Goal: Information Seeking & Learning: Learn about a topic

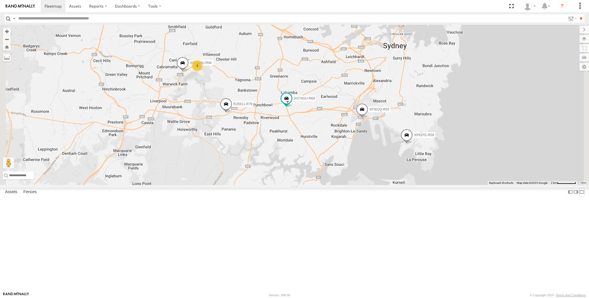
click at [579, 196] on label at bounding box center [582, 192] width 6 height 8
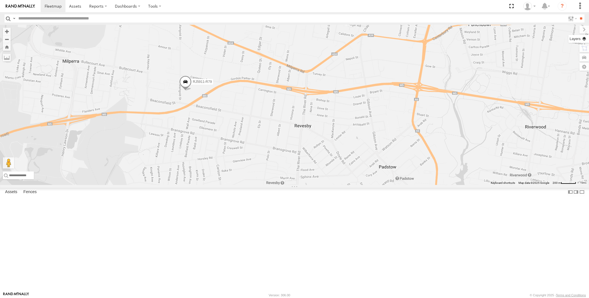
click at [585, 40] on label at bounding box center [578, 39] width 21 height 8
click at [0, 0] on span "Basemaps" at bounding box center [0, 0] width 0 height 0
click at [0, 0] on span "Satellite + Roadmap" at bounding box center [0, 0] width 0 height 0
click at [0, 0] on span "Overlays" at bounding box center [0, 0] width 0 height 0
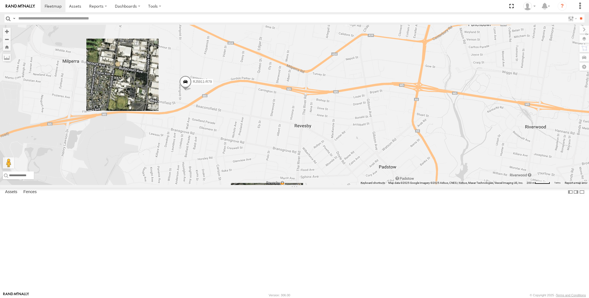
click at [0, 0] on span "Traffic" at bounding box center [0, 0] width 0 height 0
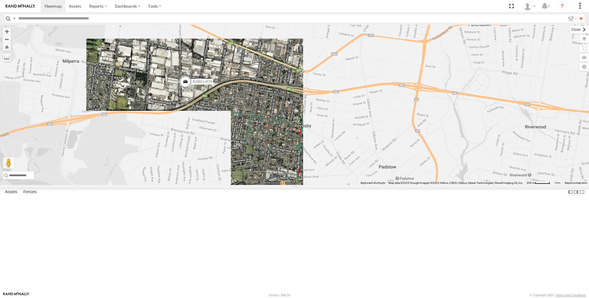
click at [570, 30] on label at bounding box center [579, 30] width 19 height 8
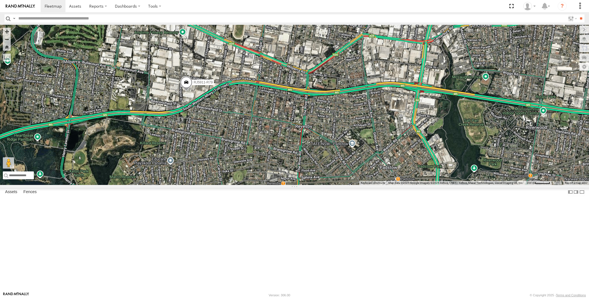
drag, startPoint x: 226, startPoint y: 191, endPoint x: 229, endPoint y: 192, distance: 3.1
click at [229, 185] on div "XP30JQ-R03 XSNDHU-R04 RJ5911-R79 XP81FE-R59 XO74GU-R69" at bounding box center [294, 105] width 589 height 160
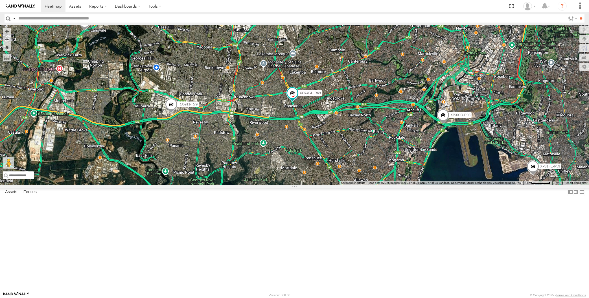
drag, startPoint x: 266, startPoint y: 211, endPoint x: 257, endPoint y: 209, distance: 9.5
click at [257, 185] on div "XP30JQ-R03 XSNDHU-R04 RJ5911-R79 XP81FE-R59 XO74GU-R69 3" at bounding box center [294, 105] width 589 height 160
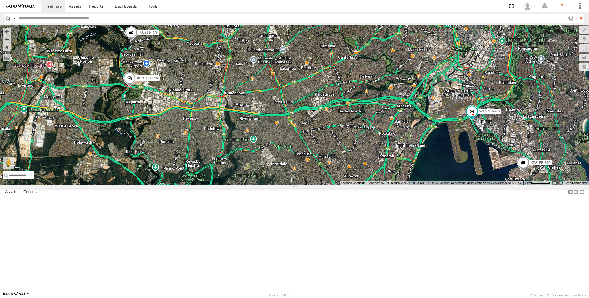
drag, startPoint x: 176, startPoint y: 112, endPoint x: 178, endPoint y: 116, distance: 4.7
click at [178, 116] on div "XP30JQ-R03 XSNDHU-R04 RJ5911-R79 XP81FE-R59 XO74GU-R69 3" at bounding box center [294, 105] width 589 height 160
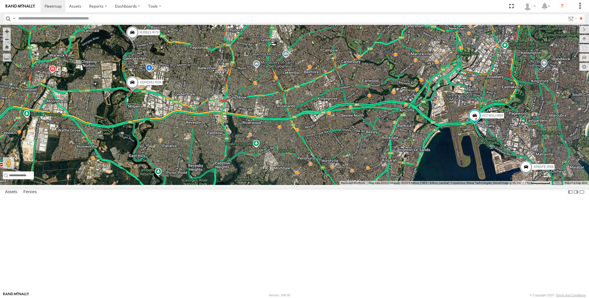
click at [114, 19] on span at bounding box center [116, 10] width 12 height 15
click at [199, 77] on div "XP30JQ-R03 XSNDHU-R04 RJ5911-R79 XP81FE-R59 XO74GU-R69 3 XP30JQ-R03 All Assets …" at bounding box center [294, 105] width 589 height 160
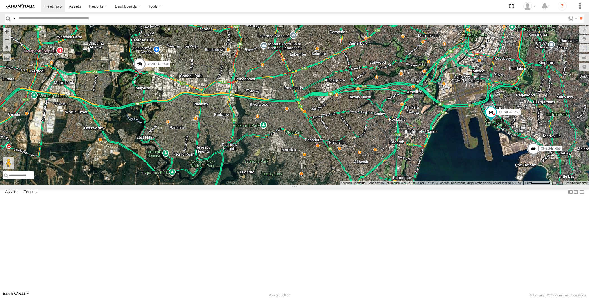
drag, startPoint x: 391, startPoint y: 222, endPoint x: 394, endPoint y: 226, distance: 4.6
click at [393, 185] on div "XP30JQ-R03 XSNDHU-R04 RJ5911-R79 XP81FE-R59 XO74GU-R69 3" at bounding box center [294, 105] width 589 height 160
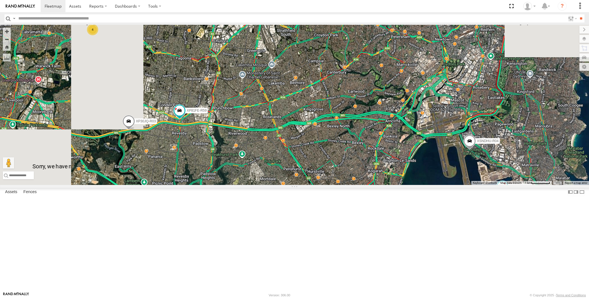
drag, startPoint x: 287, startPoint y: 217, endPoint x: 289, endPoint y: 211, distance: 6.6
click at [289, 185] on div "XP30JQ-R03 XSNDHU-R04 XP81FE-R59 XO74GU-R69 4" at bounding box center [294, 105] width 589 height 160
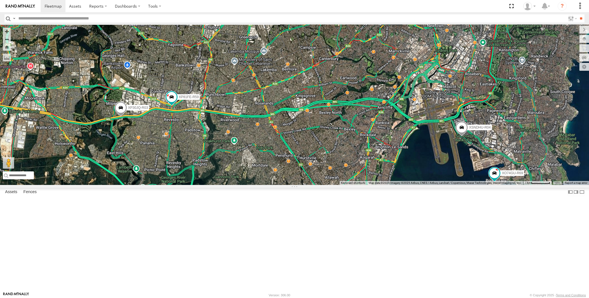
drag, startPoint x: 341, startPoint y: 216, endPoint x: 338, endPoint y: 214, distance: 3.4
click at [339, 185] on div "XP30JQ-R03 XSNDHU-R04 XP81FE-R59 XO74GU-R69 4" at bounding box center [294, 105] width 589 height 160
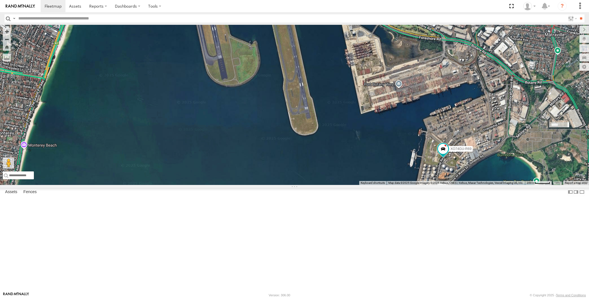
drag, startPoint x: 462, startPoint y: 241, endPoint x: 450, endPoint y: 226, distance: 19.1
click at [458, 185] on div "XP30JQ-R03 XSNDHU-R04 XP81FE-R59 XO74GU-R69" at bounding box center [294, 105] width 589 height 160
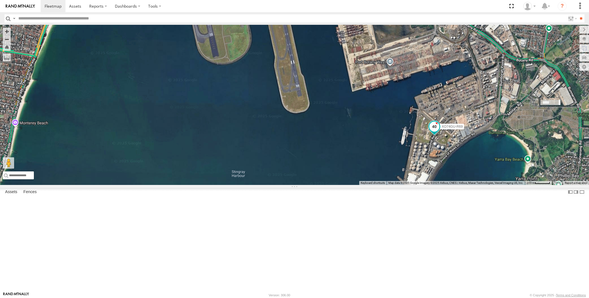
click at [433, 132] on span at bounding box center [434, 127] width 10 height 10
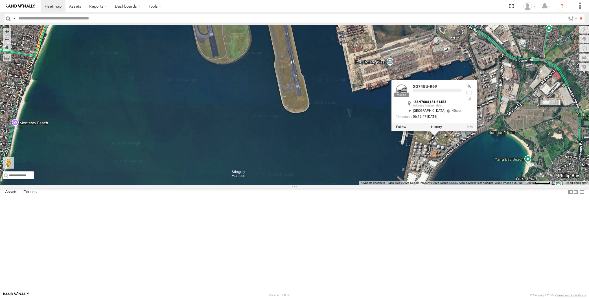
click at [377, 185] on div "XP30JQ-R03 XSNDHU-R04 XP81FE-R59 XO74GU-R69 XO74GU-R69 -33.97684 , 151.21453 No…" at bounding box center [294, 105] width 589 height 160
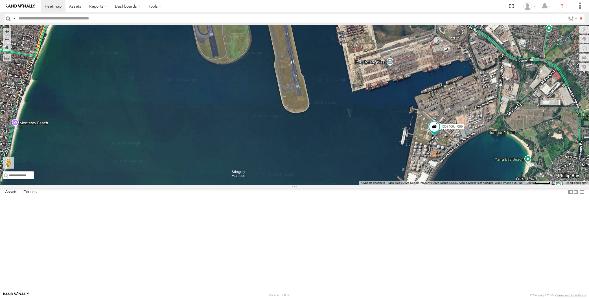
click at [352, 185] on div "XP30JQ-R03 XSNDHU-R04 XP81FE-R59 XO74GU-R69" at bounding box center [294, 105] width 589 height 160
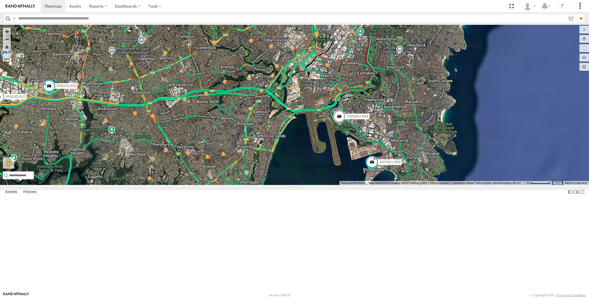
drag, startPoint x: 292, startPoint y: 243, endPoint x: 314, endPoint y: 238, distance: 23.4
click at [314, 185] on div "XP30JQ-R03 XSNDHU-R04 XP81FE-R59 XO74GU-R69" at bounding box center [294, 105] width 589 height 160
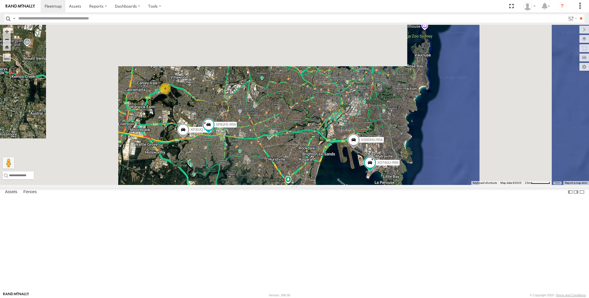
drag, startPoint x: 269, startPoint y: 230, endPoint x: 280, endPoint y: 229, distance: 11.1
click at [280, 185] on div "XP30JQ-R03 XSNDHU-R04 XP81FE-R59 XO74GU-R69 4" at bounding box center [294, 105] width 589 height 160
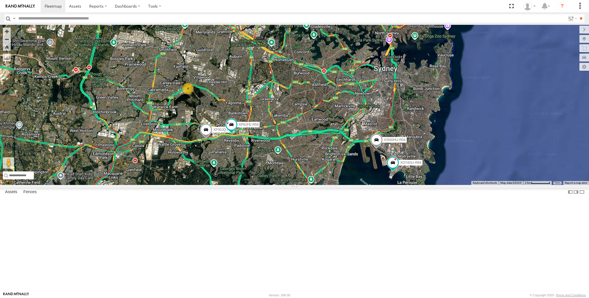
drag, startPoint x: 281, startPoint y: 224, endPoint x: 281, endPoint y: 210, distance: 14.1
click at [283, 185] on div "XP30JQ-R03 XSNDHU-R04 XP81FE-R59 XO74GU-R69 4" at bounding box center [294, 105] width 589 height 160
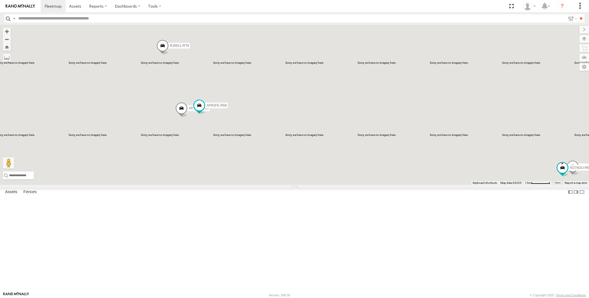
drag, startPoint x: 265, startPoint y: 205, endPoint x: 256, endPoint y: 199, distance: 10.7
click at [258, 185] on div "XP30JQ-R03 XSNDHU-R04 XP81FE-R59 XO74GU-R69 3 RJ5911-R79" at bounding box center [294, 105] width 589 height 160
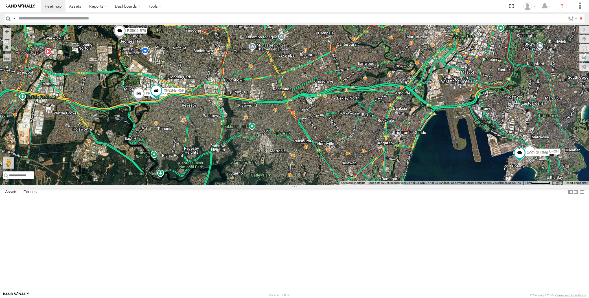
drag, startPoint x: 361, startPoint y: 213, endPoint x: 349, endPoint y: 205, distance: 13.9
click at [349, 185] on div "XP30JQ-R03 XSNDHU-R04 XP81FE-R59 XO74GU-R69 3 RJ5911-R79" at bounding box center [294, 105] width 589 height 160
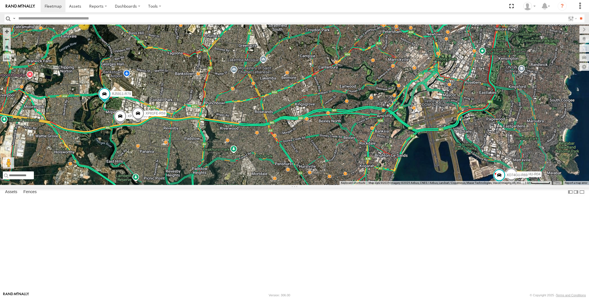
drag, startPoint x: 144, startPoint y: 196, endPoint x: 148, endPoint y: 196, distance: 4.8
click at [148, 185] on div "XP30JQ-R03 RJ5911-R79 XP81FE-R59 XSNDHU-R04 3 XO74GU-R69" at bounding box center [294, 105] width 589 height 160
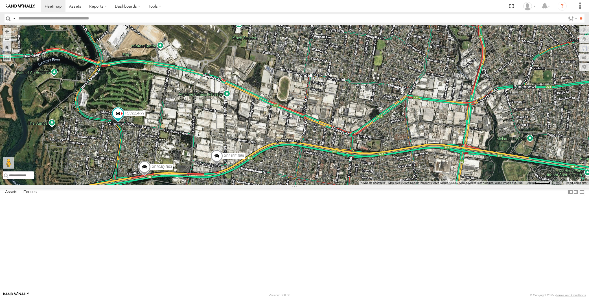
drag, startPoint x: 355, startPoint y: 230, endPoint x: 368, endPoint y: 203, distance: 30.0
click at [366, 185] on div "XP30JQ-R03 RJ5911-R79 XP81FE-R59 XSNDHU-R04 XO74GU-R69" at bounding box center [294, 105] width 589 height 160
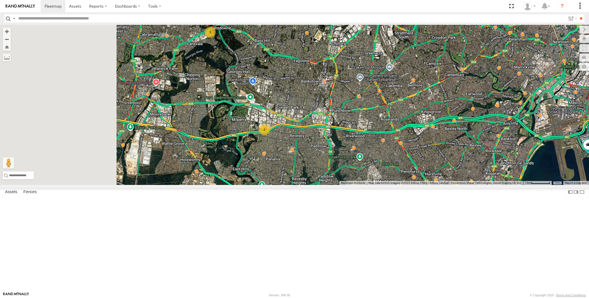
drag, startPoint x: 222, startPoint y: 240, endPoint x: 390, endPoint y: 241, distance: 168.0
click at [390, 185] on div "XP30JQ-R03 XSNDHU-R04 3 2 XO74GU-R69" at bounding box center [294, 105] width 589 height 160
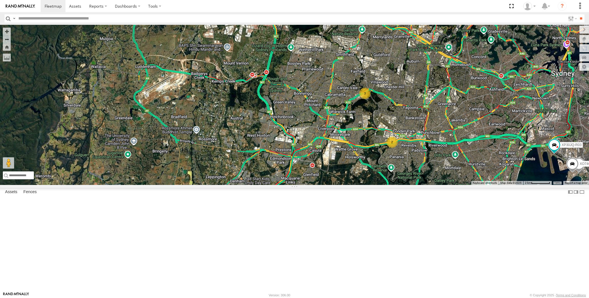
click at [401, 185] on div "XP30JQ-R03 XSNDHU-R04 XO74GU-R69 3 2" at bounding box center [294, 105] width 589 height 160
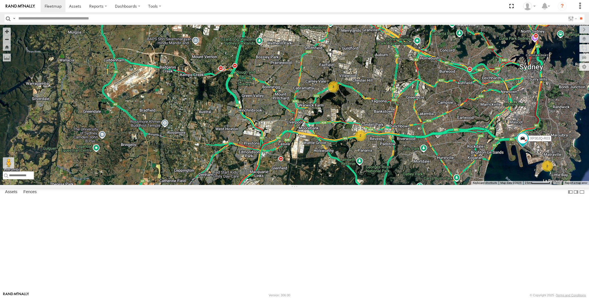
click at [411, 185] on div "XP30JQ-R03 3 2 2" at bounding box center [294, 105] width 589 height 160
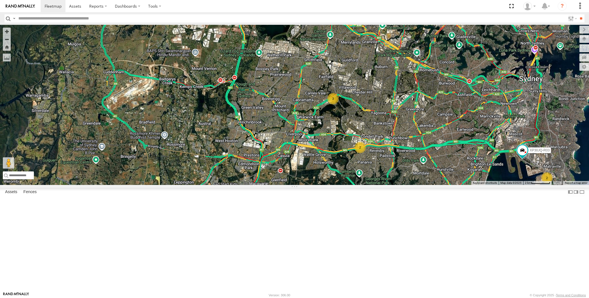
drag, startPoint x: 476, startPoint y: 241, endPoint x: 466, endPoint y: 238, distance: 9.7
click at [467, 185] on div "XP30JQ-R03 2 3 2" at bounding box center [294, 105] width 589 height 160
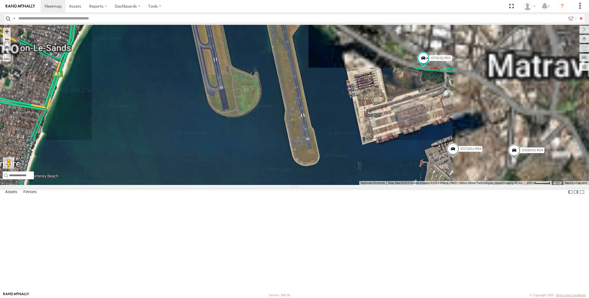
click at [482, 152] on div "XP30JQ-R03 XSNDHU-R04 RJ5911-R79 XP81FE-R59 XO74GU-R69" at bounding box center [294, 105] width 589 height 160
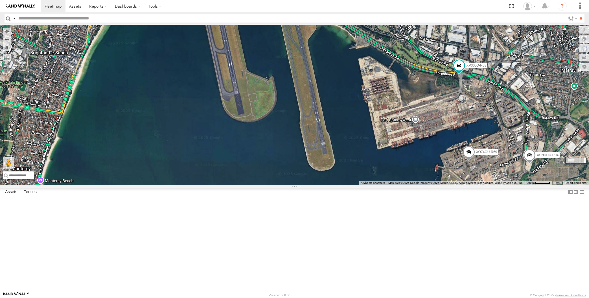
drag, startPoint x: 277, startPoint y: 213, endPoint x: 297, endPoint y: 214, distance: 19.5
click at [296, 185] on div "XP30JQ-R03 XSNDHU-R04 RJ5911-R79 XP81FE-R59 XO74GU-R69" at bounding box center [294, 105] width 589 height 160
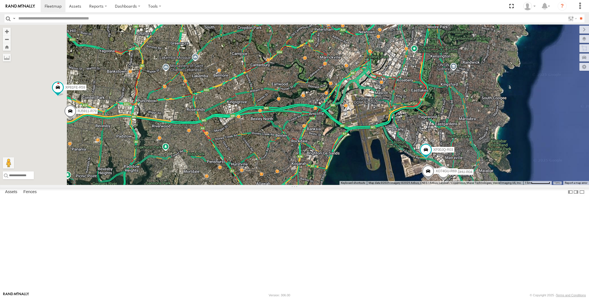
drag, startPoint x: 334, startPoint y: 260, endPoint x: 343, endPoint y: 260, distance: 9.3
click at [343, 185] on div "XP30JQ-R03 XSNDHU-R04 RJ5911-R79 XP81FE-R59 XO74GU-R69" at bounding box center [294, 105] width 589 height 160
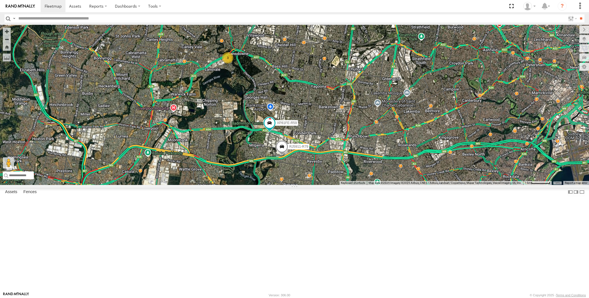
drag, startPoint x: 348, startPoint y: 236, endPoint x: 345, endPoint y: 230, distance: 6.3
click at [345, 185] on div "XP30JQ-R03 XSNDHU-R04 RJ5911-R79 XP81FE-R59 XO74GU-R69 3" at bounding box center [294, 105] width 589 height 160
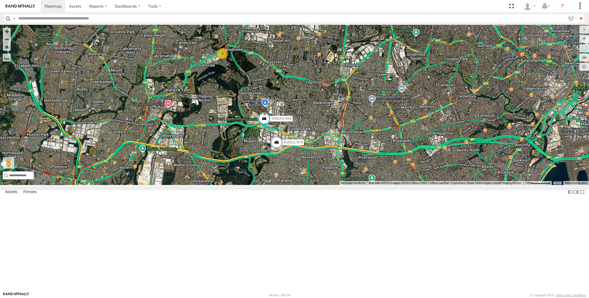
drag, startPoint x: 319, startPoint y: 226, endPoint x: 317, endPoint y: 229, distance: 3.1
click at [317, 185] on div "XP30JQ-R03 XSNDHU-R04 RJ5911-R79 XP81FE-R59 XO74GU-R69 3" at bounding box center [294, 105] width 589 height 160
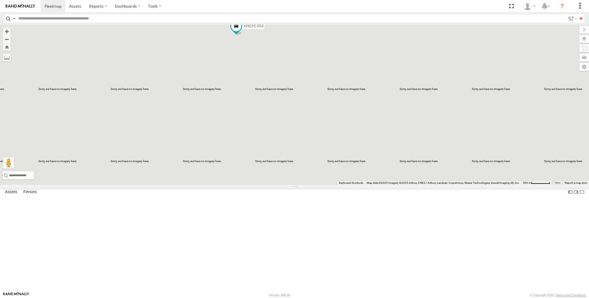
drag, startPoint x: 248, startPoint y: 135, endPoint x: 257, endPoint y: 146, distance: 14.2
click at [257, 146] on div "RJ5911-R79 XP81FE-R59 3" at bounding box center [294, 105] width 589 height 160
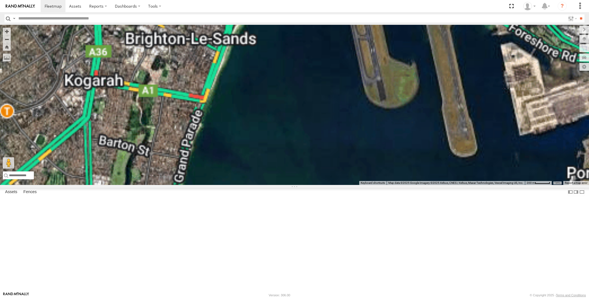
drag, startPoint x: 499, startPoint y: 239, endPoint x: 410, endPoint y: 230, distance: 89.1
click at [424, 185] on div "RJ5911-R79 XO74GU-R69" at bounding box center [294, 105] width 589 height 160
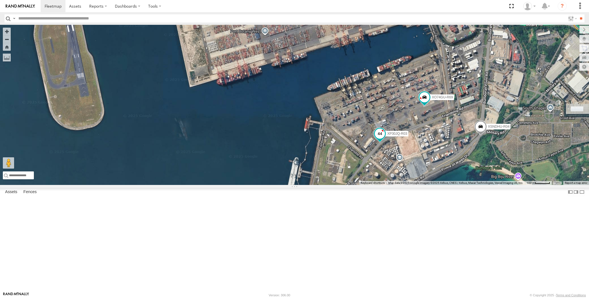
click at [382, 139] on span at bounding box center [380, 134] width 10 height 10
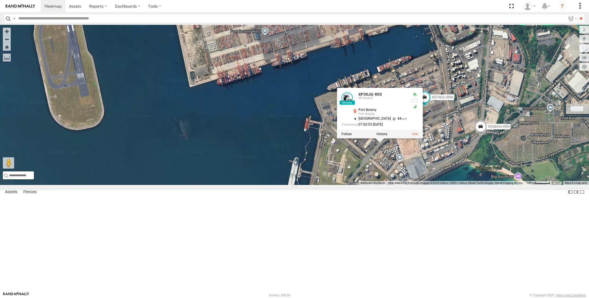
click at [456, 185] on div "RJ5911-R79 XO74GU-R69 XP30JQ-R03 XSNDHU-R04 XP30JQ-R03 All Assets Port Botany P…" at bounding box center [294, 105] width 589 height 160
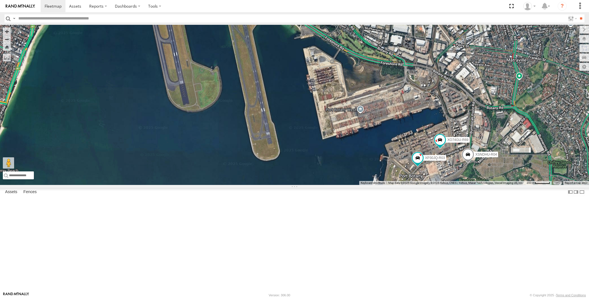
click at [453, 185] on div "RJ5911-R79 XO74GU-R69 XP30JQ-R03 XSNDHU-R04" at bounding box center [294, 105] width 589 height 160
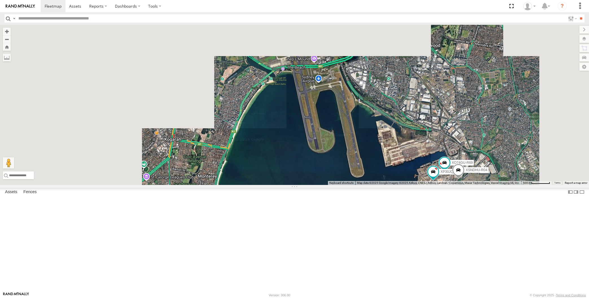
drag, startPoint x: 459, startPoint y: 259, endPoint x: 454, endPoint y: 258, distance: 4.5
click at [456, 185] on div "RJ5911-R79 XO74GU-R69 XP30JQ-R03 XSNDHU-R04" at bounding box center [294, 105] width 589 height 160
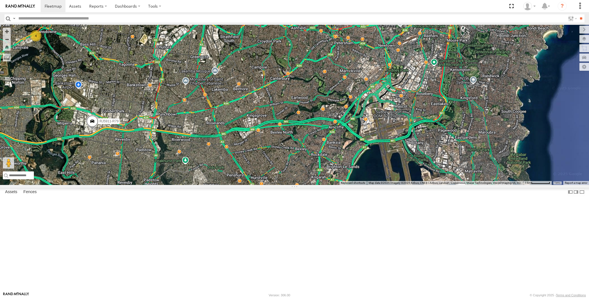
drag, startPoint x: 295, startPoint y: 233, endPoint x: 290, endPoint y: 227, distance: 7.2
click at [292, 185] on div "RJ5911-R79 2 XSNDHU-R04 4" at bounding box center [294, 105] width 589 height 160
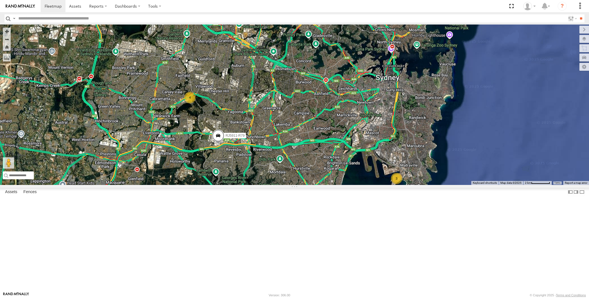
click at [255, 185] on div "RJ5911-R79 3 4" at bounding box center [294, 105] width 589 height 160
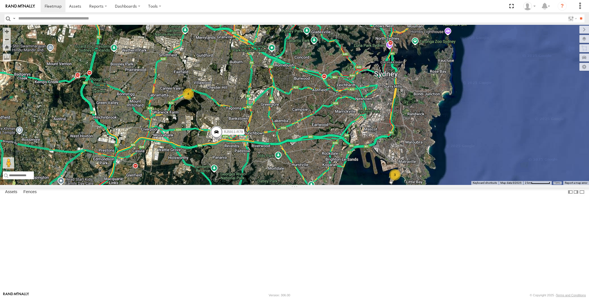
click at [355, 185] on div "RJ5911-R79 3 4" at bounding box center [294, 105] width 589 height 160
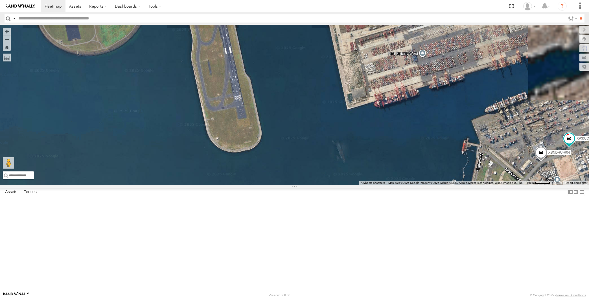
drag, startPoint x: 564, startPoint y: 230, endPoint x: 541, endPoint y: 223, distance: 24.6
click at [546, 185] on div "RJ5911-R79 XP30JQ-R03 XSNDHU-R04" at bounding box center [294, 105] width 589 height 160
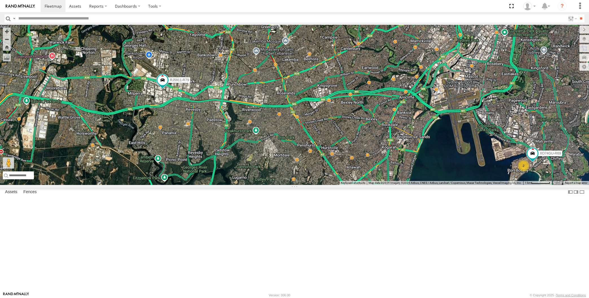
drag, startPoint x: 192, startPoint y: 243, endPoint x: 195, endPoint y: 242, distance: 3.3
click at [195, 185] on div "RJ5911-R79 XO74GU-R69 2 3 XP81FE-R59" at bounding box center [294, 105] width 589 height 160
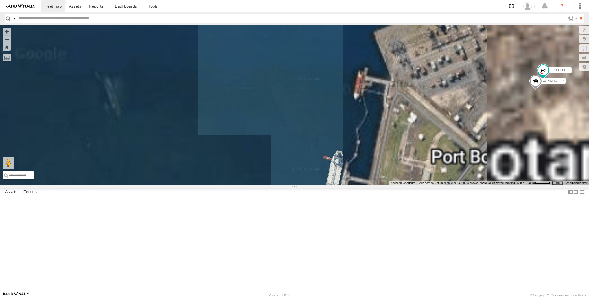
drag, startPoint x: 547, startPoint y: 148, endPoint x: 489, endPoint y: 166, distance: 61.2
click at [489, 166] on div "RJ5911-R79 XO74GU-R69 XP30JQ-R03 XSNDHU-R04" at bounding box center [294, 105] width 589 height 160
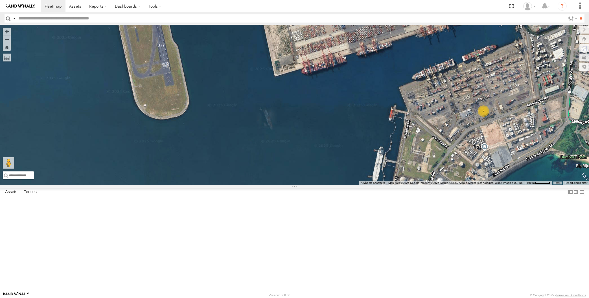
drag, startPoint x: 350, startPoint y: 228, endPoint x: 362, endPoint y: 226, distance: 12.3
click at [362, 185] on div "2" at bounding box center [294, 105] width 589 height 160
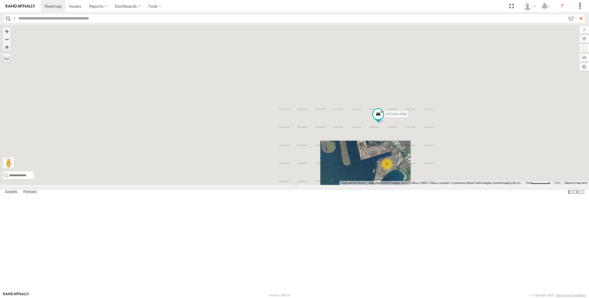
drag, startPoint x: 319, startPoint y: 226, endPoint x: 358, endPoint y: 238, distance: 40.3
click at [363, 185] on div "2 XO74GU-R69" at bounding box center [294, 105] width 589 height 160
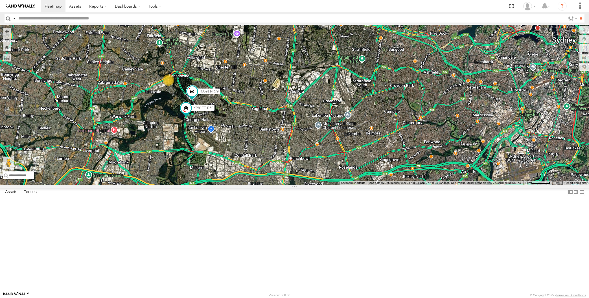
drag, startPoint x: 248, startPoint y: 201, endPoint x: 257, endPoint y: 201, distance: 8.2
click at [252, 185] on div "XO74GU-R69 2 3 RJ5911-R79 XP81FE-R59" at bounding box center [294, 105] width 589 height 160
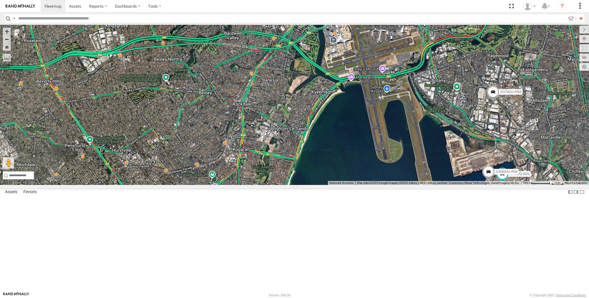
click at [176, 110] on div "XP30JQ-R03 XSNDHU-R04 XO74GU-R69" at bounding box center [294, 105] width 589 height 160
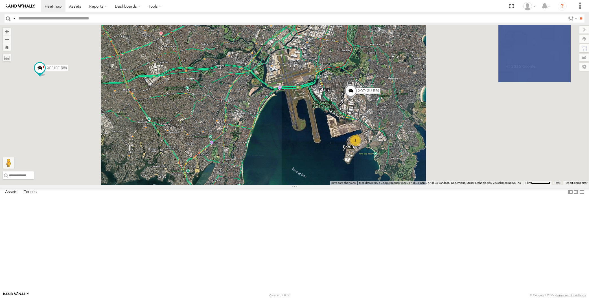
drag, startPoint x: 213, startPoint y: 157, endPoint x: 250, endPoint y: 163, distance: 37.9
click at [250, 162] on div "XO74GU-R69 2 XP81FE-R59" at bounding box center [294, 105] width 589 height 160
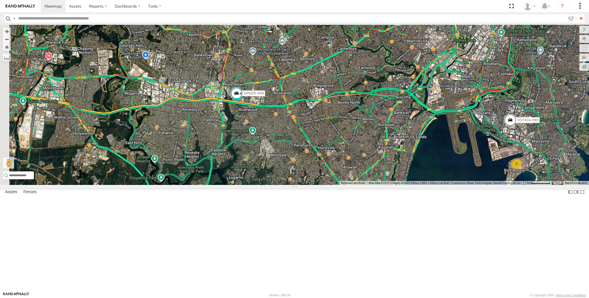
drag, startPoint x: 246, startPoint y: 206, endPoint x: 267, endPoint y: 209, distance: 21.4
click at [265, 185] on div "XO74GU-R69 2 XP81FE-R59 4" at bounding box center [294, 105] width 589 height 160
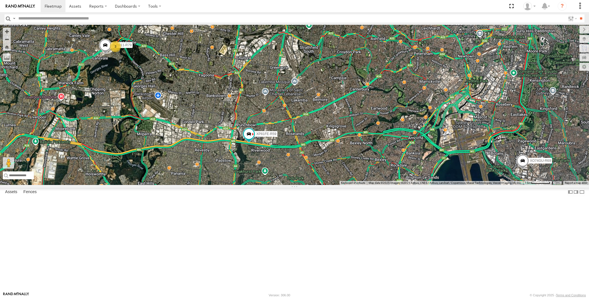
drag, startPoint x: 522, startPoint y: 230, endPoint x: 503, endPoint y: 214, distance: 24.8
click at [504, 185] on div "XO74GU-R69 XP81FE-R59 XP30JQ-R03 XSNDHU-R04 3 RJ5911-R79" at bounding box center [294, 105] width 589 height 160
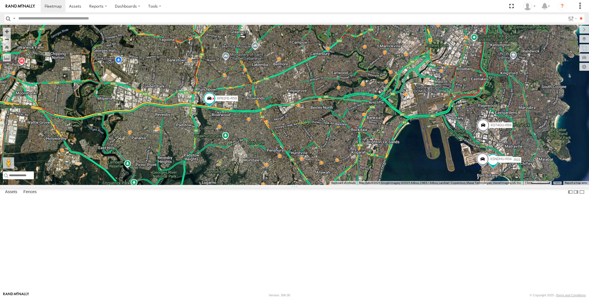
drag, startPoint x: 426, startPoint y: 235, endPoint x: 432, endPoint y: 229, distance: 7.8
click at [430, 185] on div "XO74GU-R69 XP81FE-R59 XP30JQ-R03 XSNDHU-R04 RJ5911-R79 3" at bounding box center [294, 105] width 589 height 160
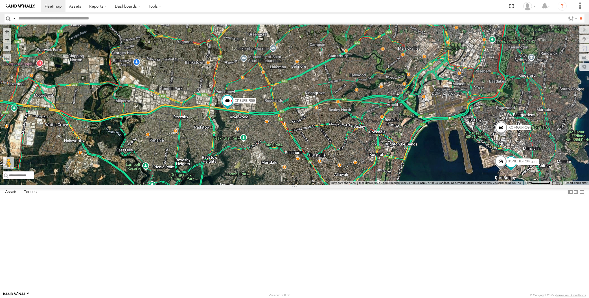
drag, startPoint x: 263, startPoint y: 191, endPoint x: 292, endPoint y: 200, distance: 30.6
click at [291, 185] on div "XO74GU-R69 XP81FE-R59 XP30JQ-R03 XSNDHU-R04 RJ5911-R79 3" at bounding box center [294, 105] width 589 height 160
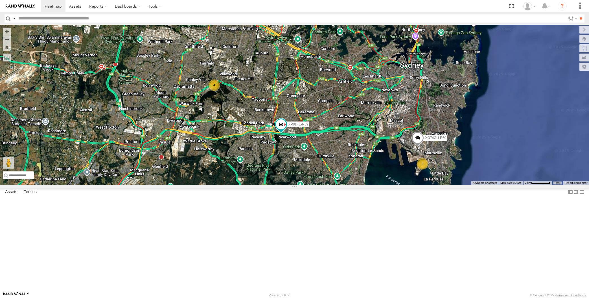
drag, startPoint x: 254, startPoint y: 224, endPoint x: 264, endPoint y: 218, distance: 11.7
click at [261, 185] on div "XO74GU-R69 XP81FE-R59 2 4" at bounding box center [294, 105] width 589 height 160
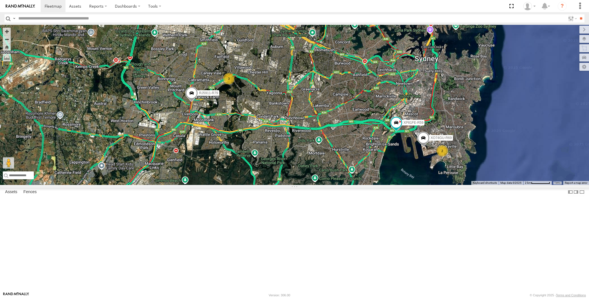
drag, startPoint x: 291, startPoint y: 233, endPoint x: 289, endPoint y: 229, distance: 4.2
click at [289, 185] on div "RJ5911-R79 XP81FE-R59 XO74GU-R69 2 3" at bounding box center [294, 105] width 589 height 160
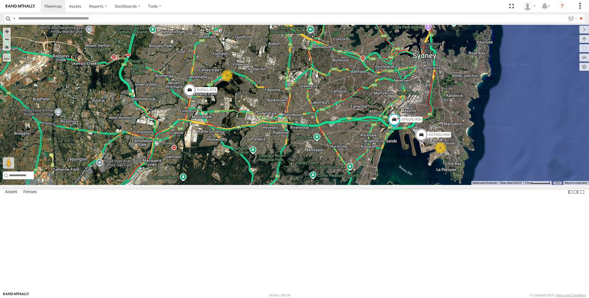
click at [319, 185] on div "RJ5911-R79 XP81FE-R59 XO74GU-R69 2 3" at bounding box center [294, 105] width 589 height 160
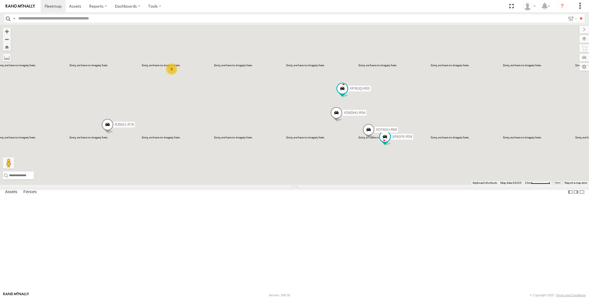
drag, startPoint x: 207, startPoint y: 215, endPoint x: 212, endPoint y: 209, distance: 7.3
click at [212, 185] on div "XP30JQ-R03 XSNDHU-R04 RJ5911-R79 XP81FE-R59 XO74GU-R69 3" at bounding box center [294, 105] width 589 height 160
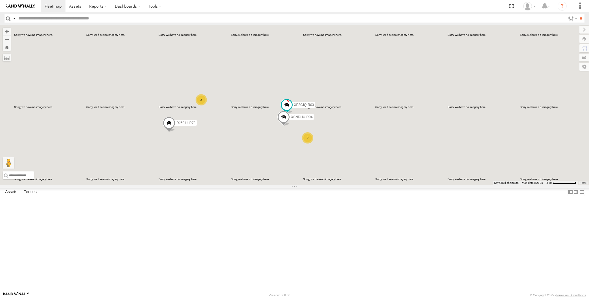
click at [215, 185] on div "XP30JQ-R03 XSNDHU-R04 RJ5911-R79 3 2" at bounding box center [294, 105] width 589 height 160
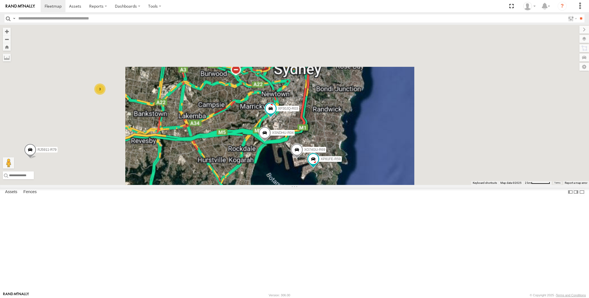
drag, startPoint x: 106, startPoint y: 222, endPoint x: 200, endPoint y: 218, distance: 93.5
click at [200, 185] on div "XP30JQ-R03 XSNDHU-R04 RJ5911-R79 3 XP81FE-R59 XO74GU-R69" at bounding box center [294, 105] width 589 height 160
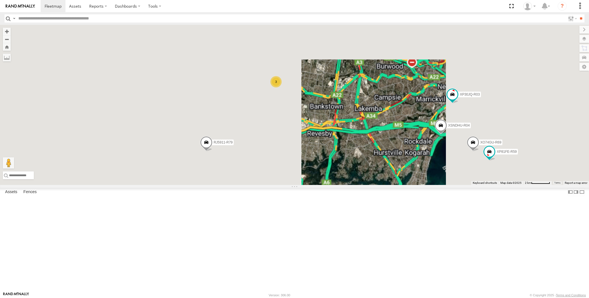
drag, startPoint x: 388, startPoint y: 224, endPoint x: 354, endPoint y: 221, distance: 34.3
click at [357, 185] on div "XP30JQ-R03 XSNDHU-R04 RJ5911-R79 XP81FE-R59 XO74GU-R69 3" at bounding box center [294, 105] width 589 height 160
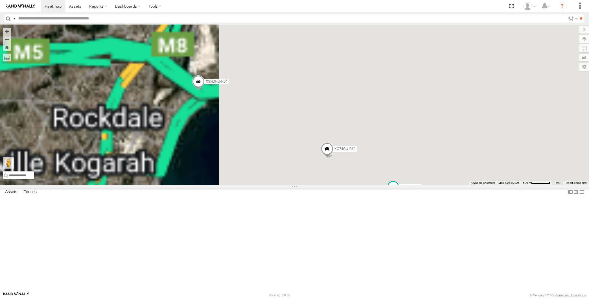
drag, startPoint x: 388, startPoint y: 216, endPoint x: 287, endPoint y: 202, distance: 102.0
click at [288, 185] on div "XP30JQ-R03 XSNDHU-R04 RJ5911-R79 XP81FE-R59 XO74GU-R69" at bounding box center [294, 105] width 589 height 160
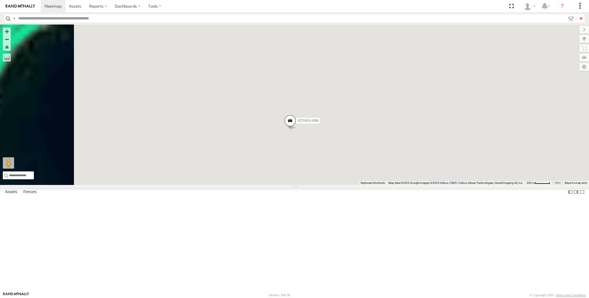
drag, startPoint x: 327, startPoint y: 209, endPoint x: 316, endPoint y: 192, distance: 19.9
click at [316, 185] on div "XP30JQ-R03 XSNDHU-R04 RJ5911-R79 XP81FE-R59 XO74GU-R69" at bounding box center [294, 105] width 589 height 160
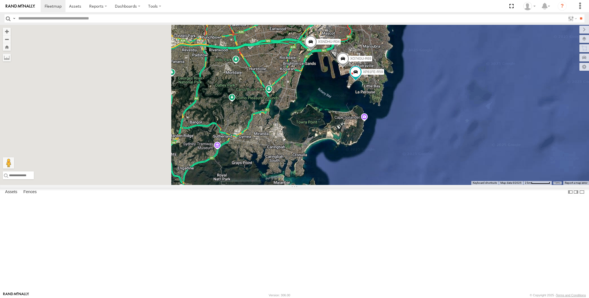
drag, startPoint x: 295, startPoint y: 242, endPoint x: 445, endPoint y: 204, distance: 154.4
click at [444, 185] on div "XP30JQ-R03 XSNDHU-R04 XP81FE-R59 XO74GU-R69" at bounding box center [294, 105] width 589 height 160
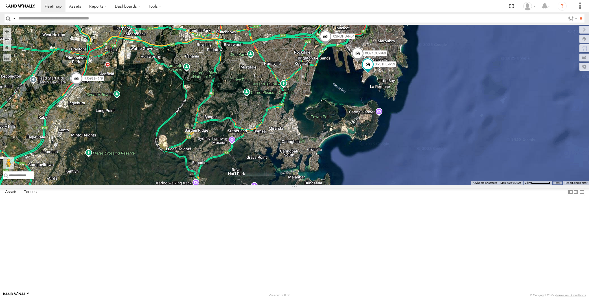
click at [167, 185] on div "XP30JQ-R03 XSNDHU-R04 RJ5911-R79 XP81FE-R59 XO74GU-R69 3" at bounding box center [294, 105] width 589 height 160
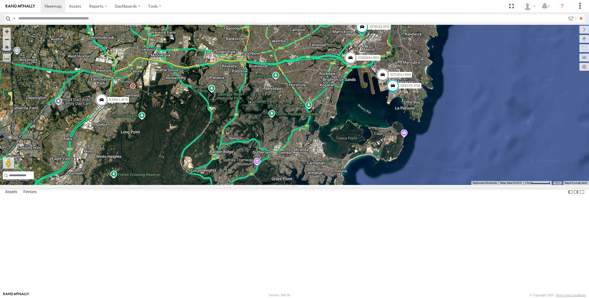
drag, startPoint x: 224, startPoint y: 194, endPoint x: 259, endPoint y: 229, distance: 50.1
click at [258, 185] on div "XP30JQ-R03 XSNDHU-R04 RJ5911-R79 XP81FE-R59 XO74GU-R69 3" at bounding box center [294, 105] width 589 height 160
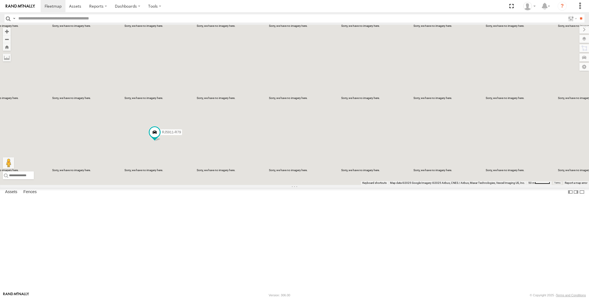
click at [171, 185] on div "XP30JQ-R03 XSNDHU-R04 RJ5911-R79 XP81FE-R59 XO74GU-R69" at bounding box center [294, 105] width 589 height 160
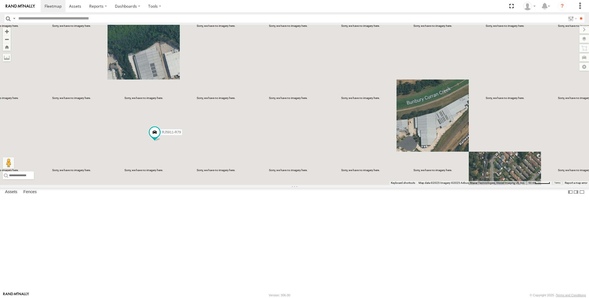
drag, startPoint x: 162, startPoint y: 216, endPoint x: 172, endPoint y: 214, distance: 10.1
click at [167, 185] on div "XP30JQ-R03 XSNDHU-R04 RJ5911-R79 XP81FE-R59 XO74GU-R69" at bounding box center [294, 105] width 589 height 160
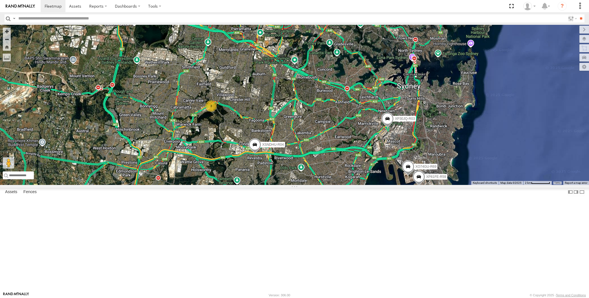
drag, startPoint x: 335, startPoint y: 220, endPoint x: 343, endPoint y: 232, distance: 14.0
click at [342, 185] on div "XP30JQ-R03 XSNDHU-R04 RJ5911-R79 3 XP81FE-R59 XO74GU-R69" at bounding box center [294, 105] width 589 height 160
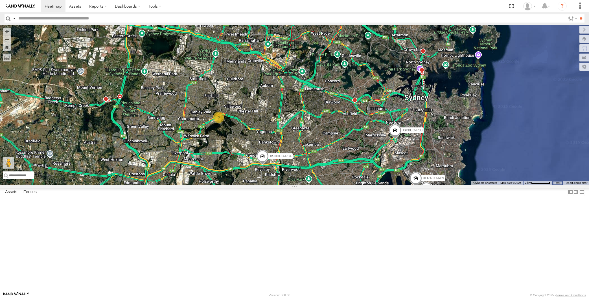
drag, startPoint x: 318, startPoint y: 234, endPoint x: 316, endPoint y: 230, distance: 4.9
click at [316, 185] on div "XP30JQ-R03 XSNDHU-R04 RJ5911-R79 3 XP81FE-R59 XO74GU-R69" at bounding box center [294, 105] width 589 height 160
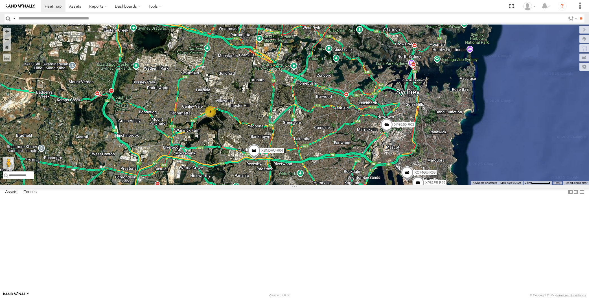
drag, startPoint x: 340, startPoint y: 272, endPoint x: 336, endPoint y: 268, distance: 5.6
click at [337, 185] on div "XP30JQ-R03 XSNDHU-R04 RJ5911-R79 XP81FE-R59 XO74GU-R69 3" at bounding box center [294, 105] width 589 height 160
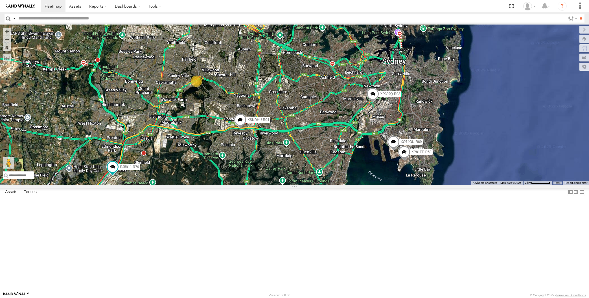
drag, startPoint x: 385, startPoint y: 253, endPoint x: 388, endPoint y: 227, distance: 26.2
click at [388, 185] on div "XP30JQ-R03 XSNDHU-R04 RJ5911-R79 XP81FE-R59 XO74GU-R69 3" at bounding box center [294, 105] width 589 height 160
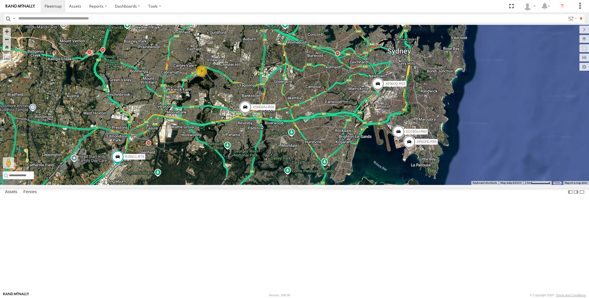
drag, startPoint x: 376, startPoint y: 246, endPoint x: 380, endPoint y: 247, distance: 4.3
click at [379, 185] on div "XP30JQ-R03 XSNDHU-R04 RJ5911-R79 XP81FE-R59 XO74GU-R69 3" at bounding box center [294, 105] width 589 height 160
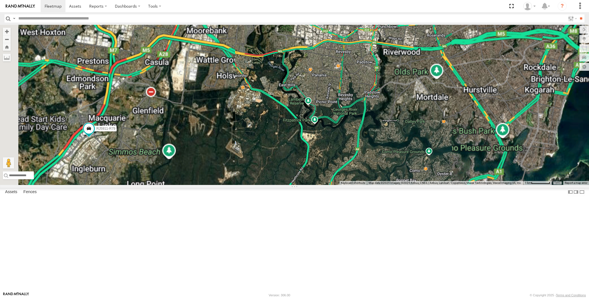
drag, startPoint x: 115, startPoint y: 221, endPoint x: 161, endPoint y: 206, distance: 48.6
click at [161, 185] on div "XP30JQ-R03 XSNDHU-R04 RJ5911-R79 XP81FE-R59 XO74GU-R69" at bounding box center [294, 105] width 589 height 160
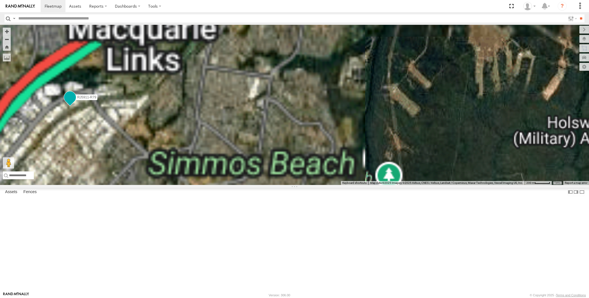
click at [68, 102] on span at bounding box center [70, 97] width 10 height 10
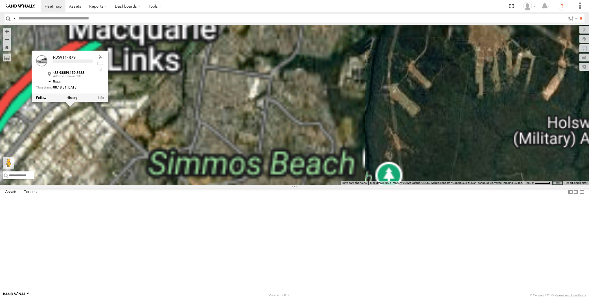
click at [126, 185] on div "XP30JQ-R03 XSNDHU-R04 RJ5911-R79 XP81FE-R59 XO74GU-R69 RJ5911-R79 -33.98859 , 1…" at bounding box center [294, 105] width 589 height 160
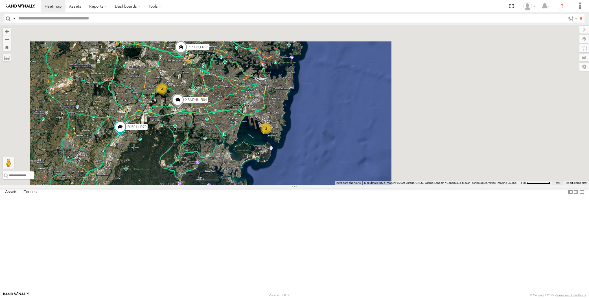
drag, startPoint x: 234, startPoint y: 188, endPoint x: 242, endPoint y: 186, distance: 7.7
click at [242, 185] on div "XP30JQ-R03 XSNDHU-R04 RJ5911-R79 3 2" at bounding box center [294, 105] width 589 height 160
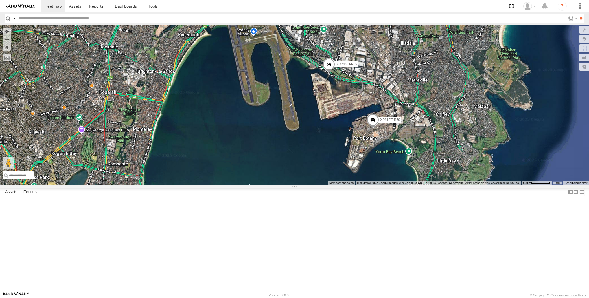
click at [317, 185] on div "XP30JQ-R03 XSNDHU-R04 RJ5911-R79 XP81FE-R59 XO74GU-R69" at bounding box center [294, 105] width 589 height 160
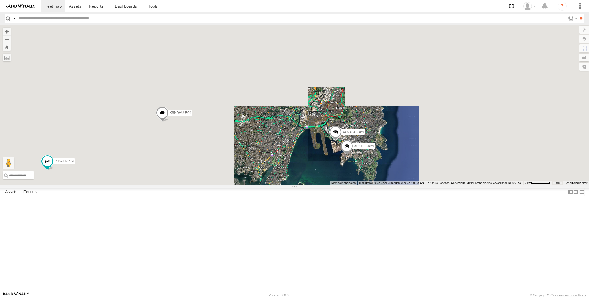
drag, startPoint x: 320, startPoint y: 225, endPoint x: 328, endPoint y: 221, distance: 9.0
click at [328, 185] on div "XP30JQ-R03 XSNDHU-R04 RJ5911-R79 XP81FE-R59 XO74GU-R69" at bounding box center [294, 105] width 589 height 160
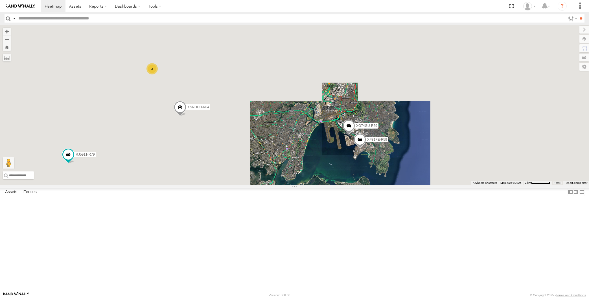
drag, startPoint x: 305, startPoint y: 228, endPoint x: 335, endPoint y: 220, distance: 31.2
click at [330, 185] on div "XP30JQ-R03 XSNDHU-R04 RJ5911-R79 XP81FE-R59 XO74GU-R69 3" at bounding box center [294, 105] width 589 height 160
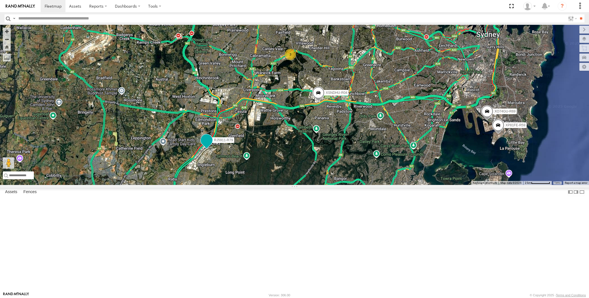
click at [202, 145] on span at bounding box center [207, 140] width 10 height 10
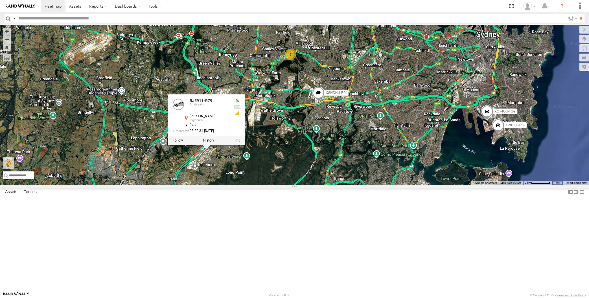
drag, startPoint x: 210, startPoint y: 212, endPoint x: 211, endPoint y: 209, distance: 2.9
click at [210, 185] on div "XP30JQ-R03 XSNDHU-R04 RJ5911-R79 XP81FE-R59 XO74GU-R69 3 RJ5911-R79 All Assets …" at bounding box center [294, 105] width 589 height 160
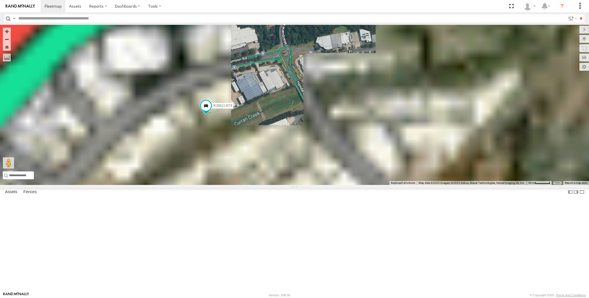
click at [208, 178] on div "XP30JQ-R03 XSNDHU-R04 RJ5911-R79 XP81FE-R59 XO74GU-R69" at bounding box center [294, 105] width 589 height 160
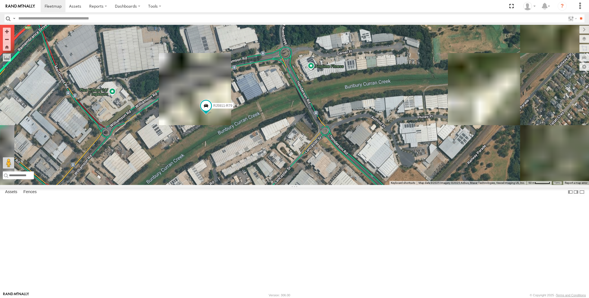
click at [243, 166] on div "XP30JQ-R03 XSNDHU-R04 RJ5911-R79 XP81FE-R59 XO74GU-R69" at bounding box center [294, 105] width 589 height 160
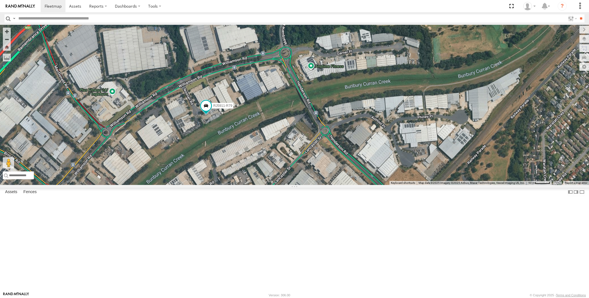
click at [197, 163] on div "XP30JQ-R03 XSNDHU-R04 RJ5911-R79 XP81FE-R59 XO74GU-R69" at bounding box center [294, 105] width 589 height 160
click at [205, 111] on span at bounding box center [206, 106] width 10 height 10
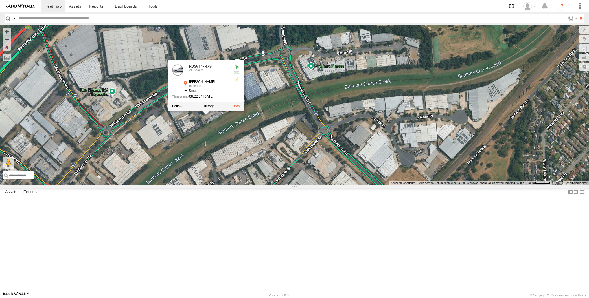
click at [235, 181] on div "XP30JQ-R03 XSNDHU-R04 RJ5911-R79 XP81FE-R59 XO74GU-R69 RJ5911-R79 All Assets No…" at bounding box center [294, 105] width 589 height 160
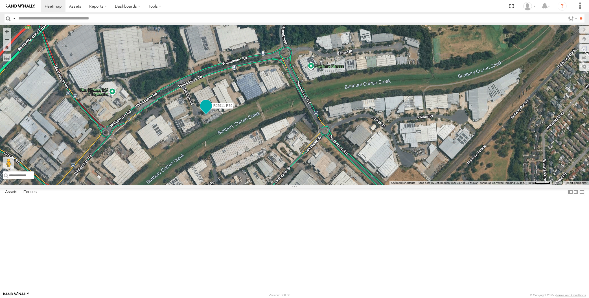
click at [204, 111] on span at bounding box center [206, 106] width 10 height 10
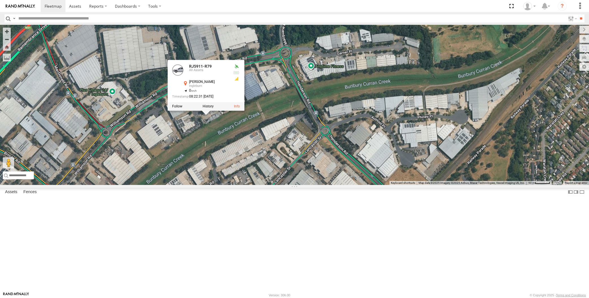
click at [203, 183] on div "XP30JQ-R03 XSNDHU-R04 RJ5911-R79 XP81FE-R59 XO74GU-R69 RJ5911-R79 All Assets No…" at bounding box center [294, 105] width 589 height 160
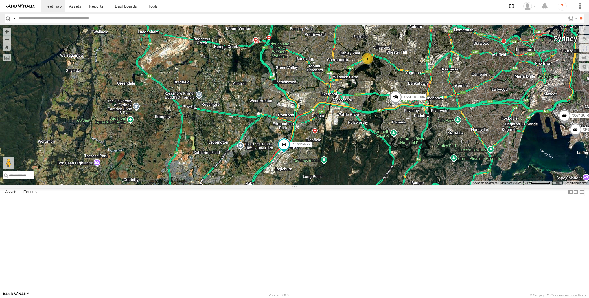
drag, startPoint x: 348, startPoint y: 147, endPoint x: 351, endPoint y: 154, distance: 8.0
click at [351, 154] on div "XP30JQ-R03 XSNDHU-R04 RJ5911-R79 XP81FE-R59 XO74GU-R69 3" at bounding box center [294, 105] width 589 height 160
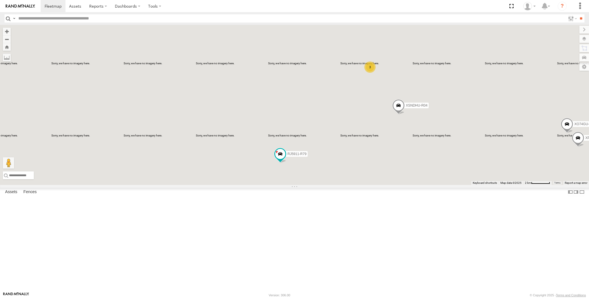
drag, startPoint x: 474, startPoint y: 230, endPoint x: 423, endPoint y: 242, distance: 51.8
click at [423, 185] on div "XP30JQ-R03 XSNDHU-R04 RJ5911-R79 XP81FE-R59 XO74GU-R69 3" at bounding box center [294, 105] width 589 height 160
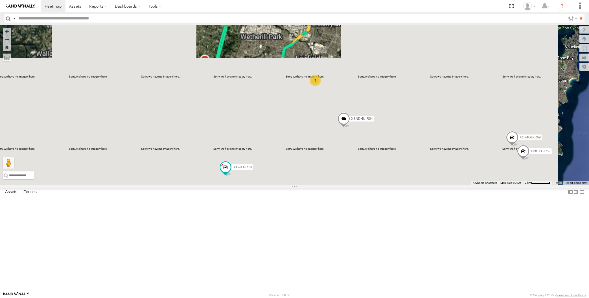
drag, startPoint x: 393, startPoint y: 233, endPoint x: 391, endPoint y: 231, distance: 3.8
click at [392, 185] on div "XP30JQ-R03 XSNDHU-R04 RJ5911-R79 3 XP81FE-R59 XO74GU-R69" at bounding box center [294, 105] width 589 height 160
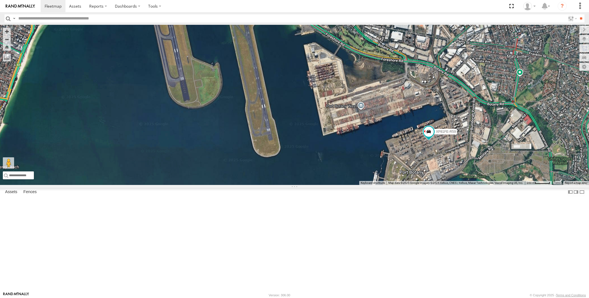
click at [395, 185] on div "XP30JQ-R03 XSNDHU-R04 RJ5911-R79 XP81FE-R59 XO74GU-R69" at bounding box center [294, 105] width 589 height 160
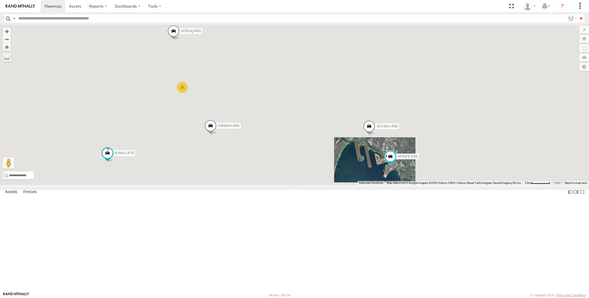
drag, startPoint x: 338, startPoint y: 226, endPoint x: 342, endPoint y: 227, distance: 3.8
click at [342, 185] on div "XP30JQ-R03 XSNDHU-R04 RJ5911-R79 XP81FE-R59 XO74GU-R69 3" at bounding box center [294, 105] width 589 height 160
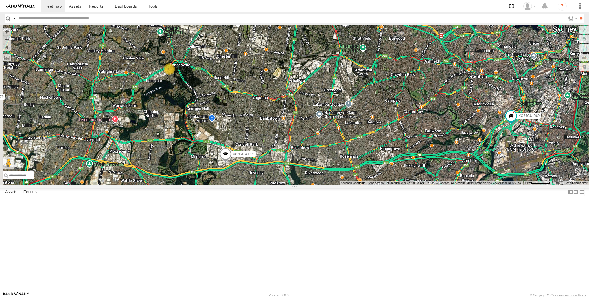
drag, startPoint x: 292, startPoint y: 190, endPoint x: 326, endPoint y: 192, distance: 33.9
click at [323, 185] on div "XP30JQ-R03 XSNDHU-R04 RJ5911-R79 XP81FE-R59 XO74GU-R69 3" at bounding box center [294, 105] width 589 height 160
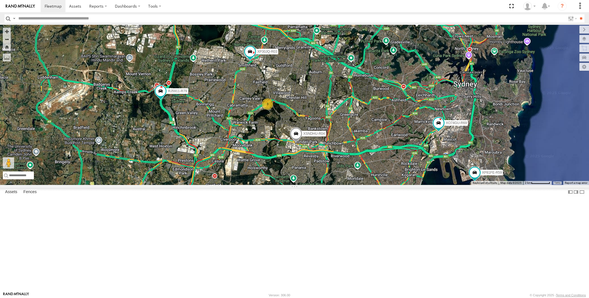
drag, startPoint x: 489, startPoint y: 264, endPoint x: 484, endPoint y: 258, distance: 8.0
click at [484, 185] on div "XP30JQ-R03 XSNDHU-R04 RJ5911-R79 XP81FE-R59 XO74GU-R69 3" at bounding box center [294, 105] width 589 height 160
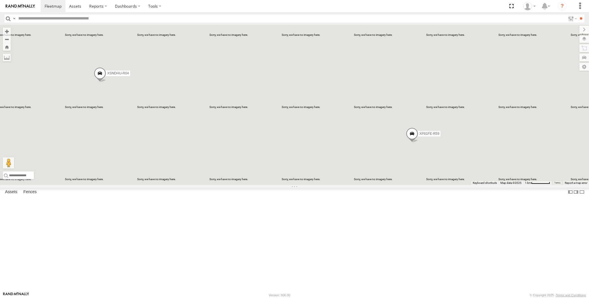
click at [413, 185] on div "XP30JQ-R03 XSNDHU-R04 RJ5911-R79 XP81FE-R59 XO74GU-R69 3" at bounding box center [294, 105] width 589 height 160
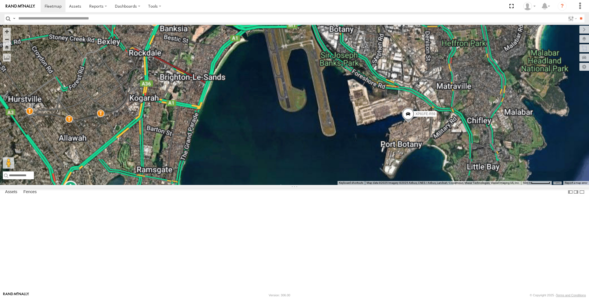
click at [405, 123] on span at bounding box center [408, 115] width 12 height 15
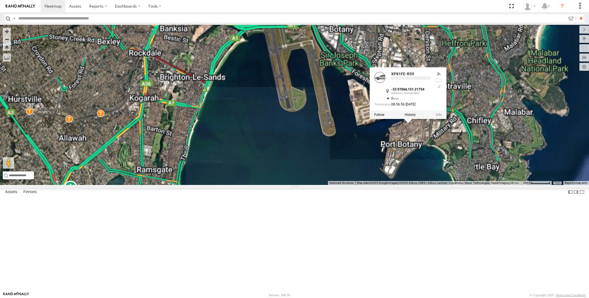
click at [375, 185] on div "XP30JQ-R03 XSNDHU-R04 RJ5911-R79 XP81FE-R59 XO74GU-R69 XP81FE-R59 -33.97066 , 1…" at bounding box center [294, 105] width 589 height 160
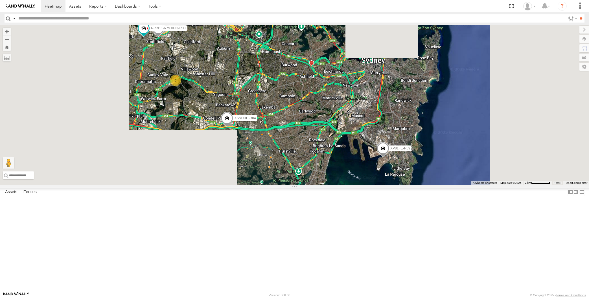
drag, startPoint x: 219, startPoint y: 105, endPoint x: 223, endPoint y: 107, distance: 4.6
click at [223, 106] on div "XP30JQ-R03 XSNDHU-R04 RJ5911-R79 XP81FE-R59 XO74GU-R69 3" at bounding box center [294, 105] width 589 height 160
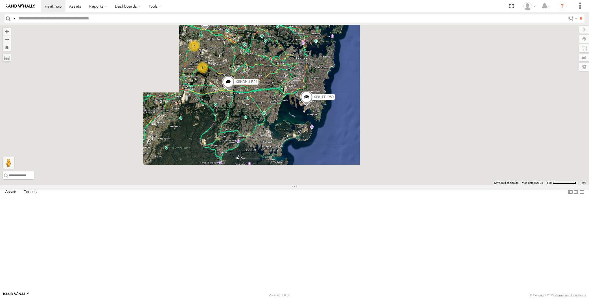
click at [333, 185] on div "XSNDHU-R04 XP81FE-R59 XO74GU-R69 2 3" at bounding box center [294, 105] width 589 height 160
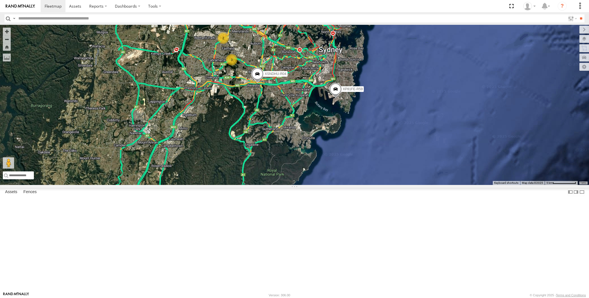
click at [181, 185] on div "XSNDHU-R04 XP81FE-R59 XO74GU-R69 2 3" at bounding box center [294, 105] width 589 height 160
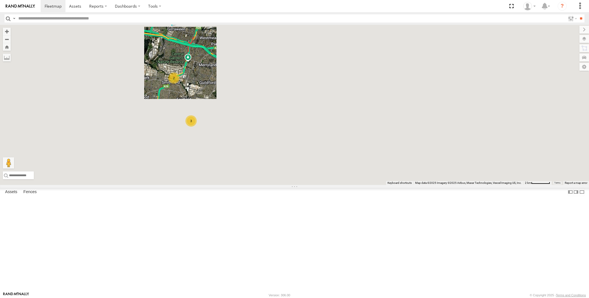
drag, startPoint x: 218, startPoint y: 218, endPoint x: 218, endPoint y: 180, distance: 37.8
click at [219, 185] on div "XO74GU-R69 2 2 3" at bounding box center [294, 105] width 589 height 160
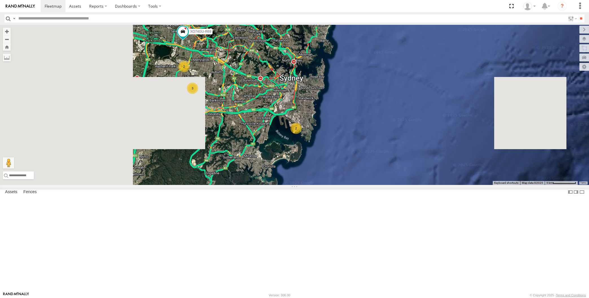
drag, startPoint x: 285, startPoint y: 205, endPoint x: 272, endPoint y: 211, distance: 14.9
click at [272, 185] on div "XO74GU-R69 2 2 3" at bounding box center [294, 105] width 589 height 160
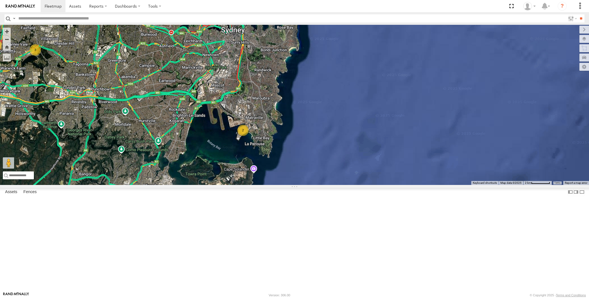
drag, startPoint x: 335, startPoint y: 246, endPoint x: 340, endPoint y: 245, distance: 4.7
click at [340, 185] on div "XO74GU-R69 2 2 3" at bounding box center [294, 105] width 589 height 160
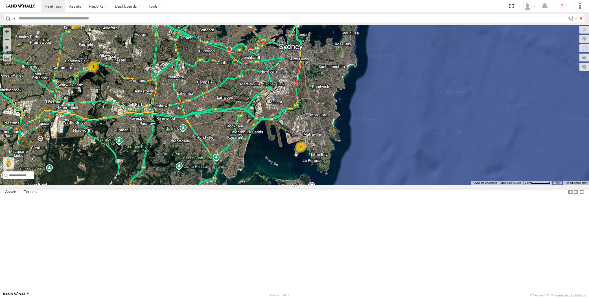
drag, startPoint x: 203, startPoint y: 200, endPoint x: 234, endPoint y: 223, distance: 39.0
click at [233, 185] on div "XO74GU-R69 2 2 3" at bounding box center [294, 105] width 589 height 160
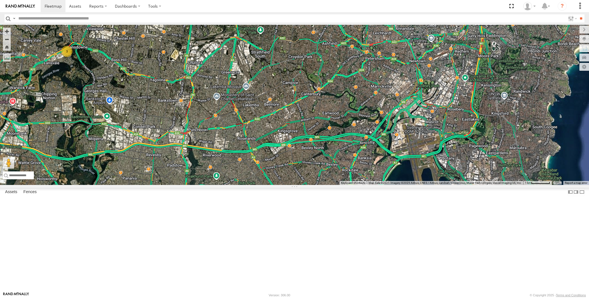
drag, startPoint x: 367, startPoint y: 206, endPoint x: 348, endPoint y: 190, distance: 25.3
click at [357, 185] on div "XO74GU-R69 2 2 3" at bounding box center [294, 105] width 589 height 160
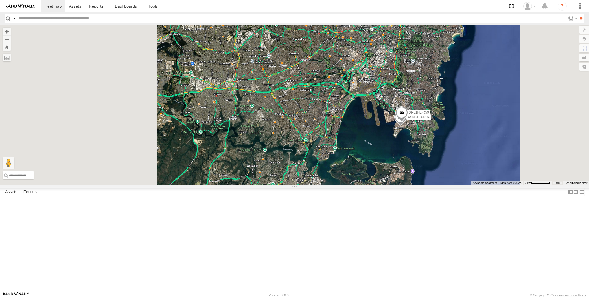
click at [327, 185] on div "XO74GU-R69 XSNDHU-R04 XP81FE-R59" at bounding box center [294, 105] width 589 height 160
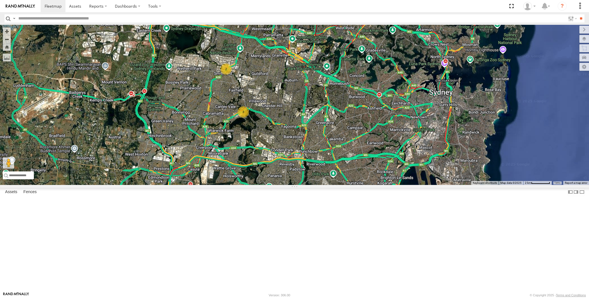
click at [225, 12] on span at bounding box center [225, 7] width 10 height 10
click at [229, 80] on div "XO74GU-R69 2 2 3 XO74GU-R69 -33.79525 , 150.94277 West 8 09:16:11 26/08/2025" at bounding box center [294, 105] width 589 height 160
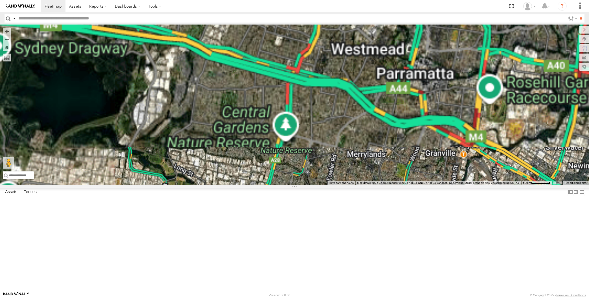
drag, startPoint x: 235, startPoint y: 69, endPoint x: 252, endPoint y: 113, distance: 47.4
click at [252, 113] on div "XO74GU-R69" at bounding box center [294, 105] width 589 height 160
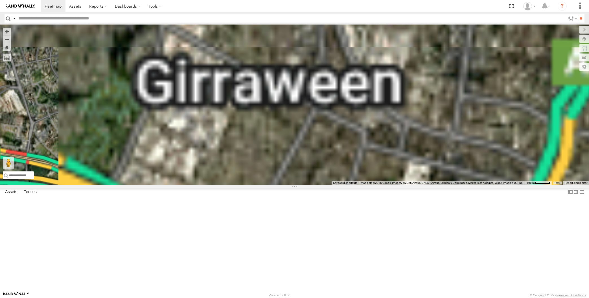
drag, startPoint x: 248, startPoint y: 97, endPoint x: 248, endPoint y: 100, distance: 3.2
click at [250, 102] on div "XO74GU-R69" at bounding box center [294, 105] width 589 height 160
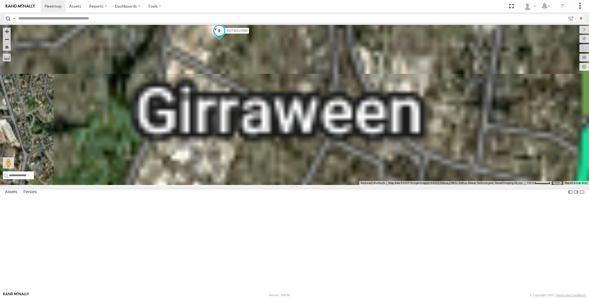
click at [218, 36] on span at bounding box center [219, 31] width 10 height 10
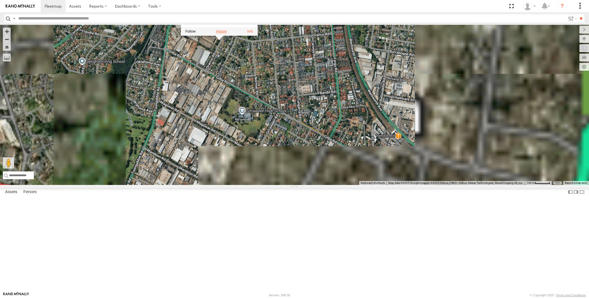
click at [222, 33] on label at bounding box center [221, 31] width 11 height 4
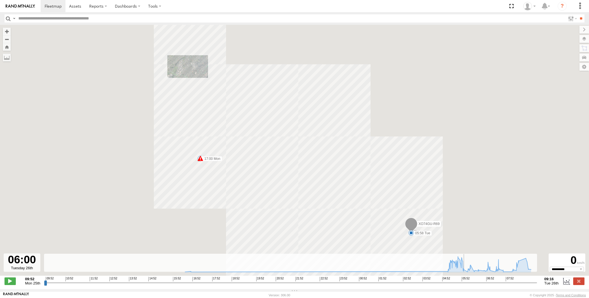
click at [467, 283] on input "range" at bounding box center [290, 282] width 493 height 5
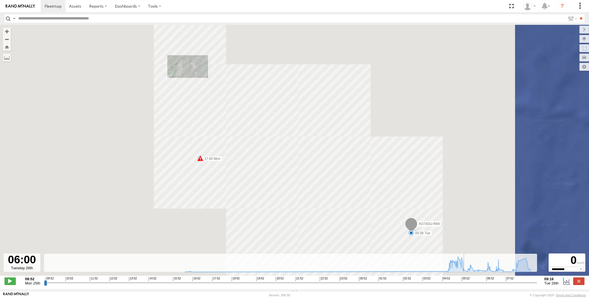
click at [479, 282] on input "range" at bounding box center [290, 282] width 493 height 5
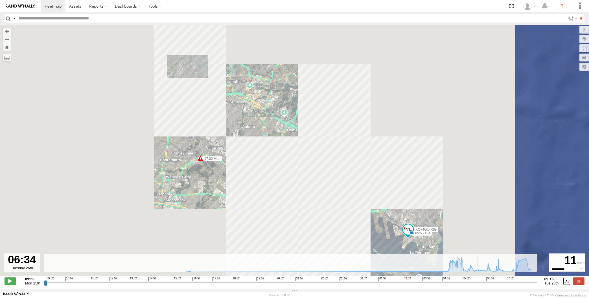
drag, startPoint x: 494, startPoint y: 283, endPoint x: 503, endPoint y: 283, distance: 8.5
click at [495, 283] on input "range" at bounding box center [290, 282] width 493 height 5
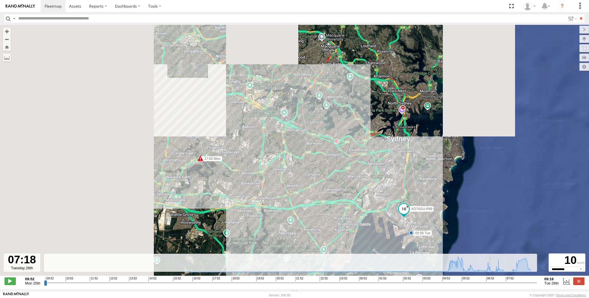
click at [505, 283] on input "range" at bounding box center [290, 282] width 493 height 5
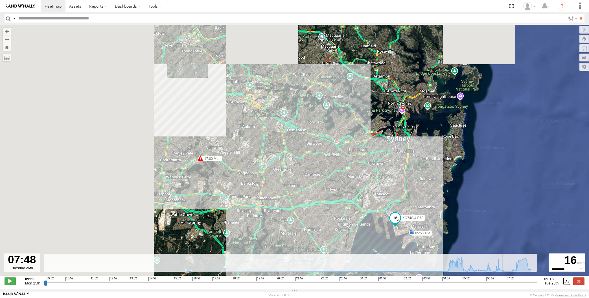
click at [512, 282] on input "range" at bounding box center [290, 282] width 493 height 5
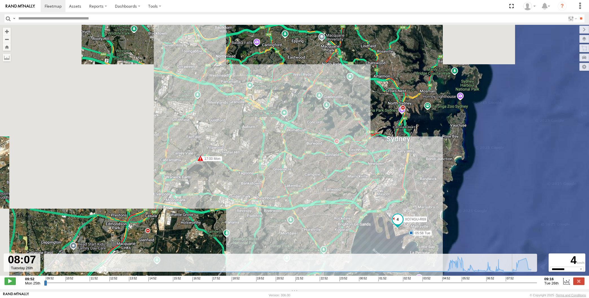
click at [524, 281] on input "range" at bounding box center [290, 282] width 493 height 5
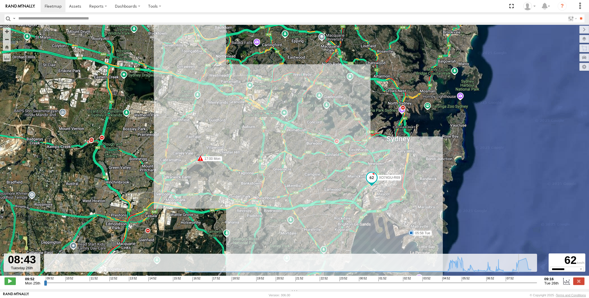
click at [528, 283] on input "range" at bounding box center [290, 282] width 493 height 5
click at [533, 282] on input "range" at bounding box center [290, 282] width 493 height 5
type input "**********"
click at [536, 283] on input "range" at bounding box center [290, 282] width 493 height 5
click at [583, 285] on label at bounding box center [578, 281] width 11 height 7
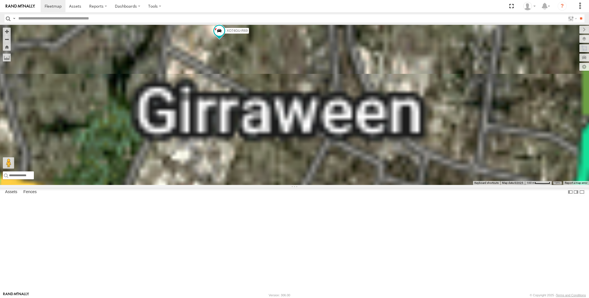
drag, startPoint x: 458, startPoint y: 222, endPoint x: 458, endPoint y: 207, distance: 15.0
click at [458, 185] on div "XO74GU-R69" at bounding box center [294, 105] width 589 height 160
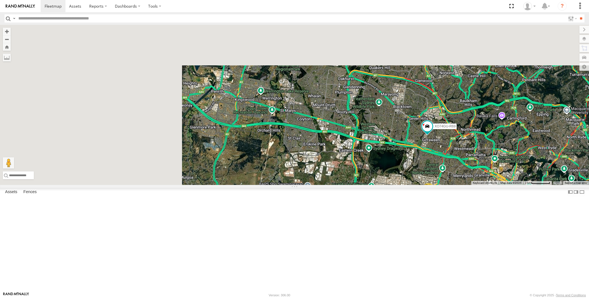
drag, startPoint x: 450, startPoint y: 228, endPoint x: 420, endPoint y: 219, distance: 32.1
click at [435, 185] on div "XO74GU-R69 2 3" at bounding box center [294, 105] width 589 height 160
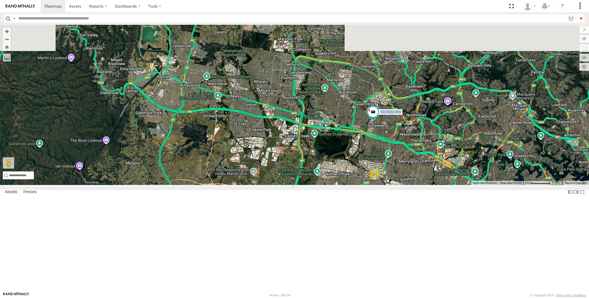
drag, startPoint x: 427, startPoint y: 291, endPoint x: 417, endPoint y: 279, distance: 15.6
click at [417, 279] on body at bounding box center [294, 149] width 589 height 298
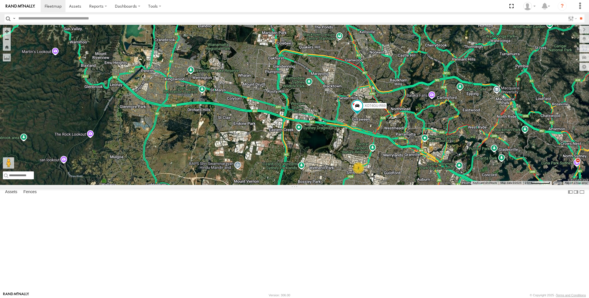
drag, startPoint x: 401, startPoint y: 239, endPoint x: 392, endPoint y: 234, distance: 9.5
click at [396, 185] on div "XO74GU-R69 2 3" at bounding box center [294, 105] width 589 height 160
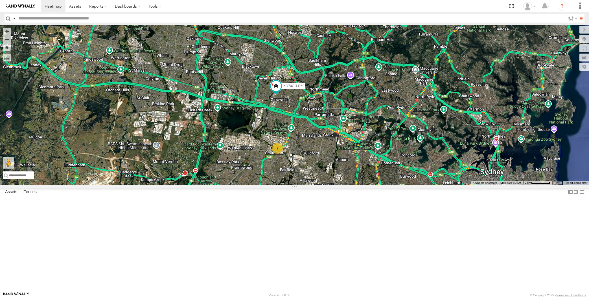
select select "**********"
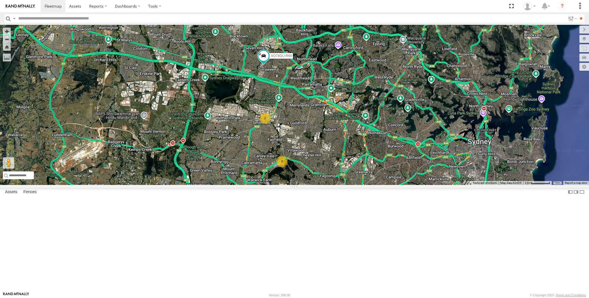
drag, startPoint x: 430, startPoint y: 181, endPoint x: 406, endPoint y: 128, distance: 58.8
click at [413, 141] on div "XO74GU-R69 2 3" at bounding box center [294, 105] width 589 height 160
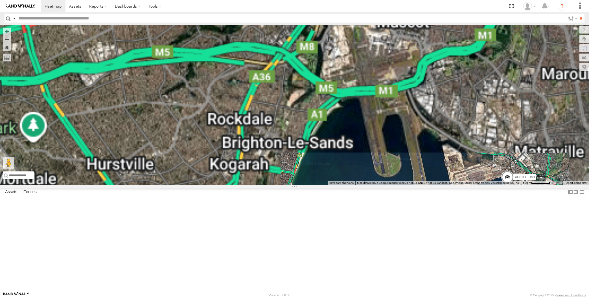
drag, startPoint x: 448, startPoint y: 228, endPoint x: 400, endPoint y: 165, distance: 78.8
click at [422, 180] on div "XO74GU-R69 XSNDHU-R04 XP81FE-R59" at bounding box center [294, 105] width 589 height 160
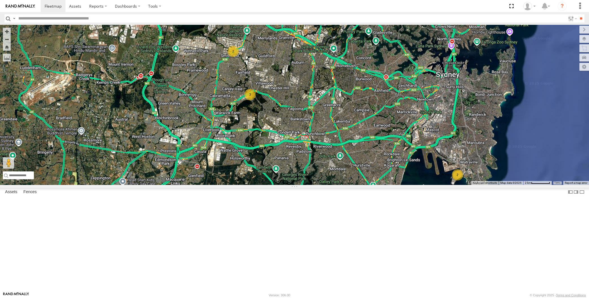
click at [379, 185] on div "XO74GU-R69 2 2 3" at bounding box center [294, 105] width 589 height 160
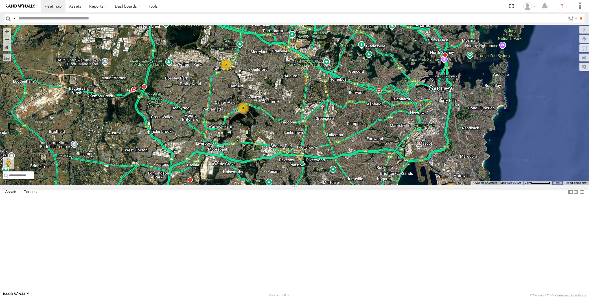
drag, startPoint x: 372, startPoint y: 186, endPoint x: 362, endPoint y: 190, distance: 10.5
click at [362, 185] on div "XO74GU-R69 2 2 3" at bounding box center [294, 105] width 589 height 160
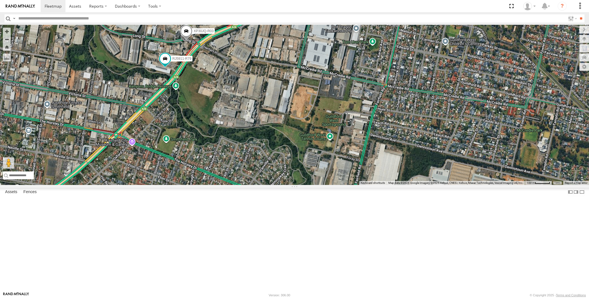
click at [189, 40] on span at bounding box center [186, 32] width 12 height 15
click at [221, 126] on div "XO74GU-R69 XP30JQ-R03 RJ5911-R79 XP30JQ-R03 -33.84759 , 150.94606 West 30 09:20…" at bounding box center [294, 105] width 589 height 160
drag, startPoint x: 223, startPoint y: 148, endPoint x: 215, endPoint y: 134, distance: 17.1
click at [220, 141] on div "XO74GU-R69 XP30JQ-R03 RJ5911-R79" at bounding box center [294, 105] width 589 height 160
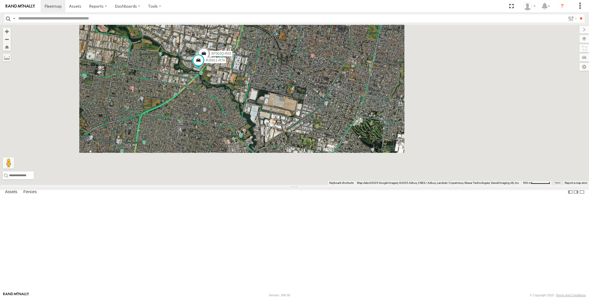
click at [269, 157] on div "XO74GU-R69 XP30JQ-R03 RJ5911-R79" at bounding box center [294, 105] width 589 height 160
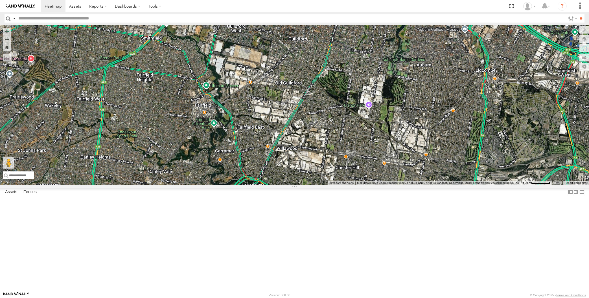
drag, startPoint x: 256, startPoint y: 194, endPoint x: 252, endPoint y: 186, distance: 9.0
click at [256, 185] on div "XO74GU-R69 2 3" at bounding box center [294, 105] width 589 height 160
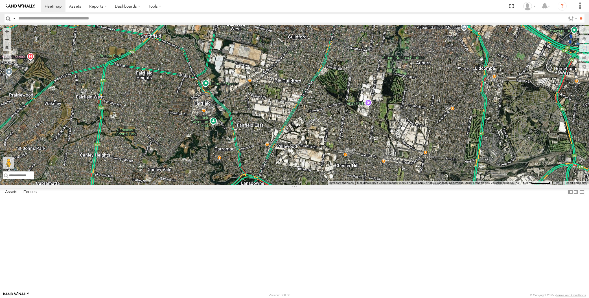
drag, startPoint x: 349, startPoint y: 251, endPoint x: 341, endPoint y: 230, distance: 22.3
click at [345, 185] on div "XO74GU-R69 2 3" at bounding box center [294, 105] width 589 height 160
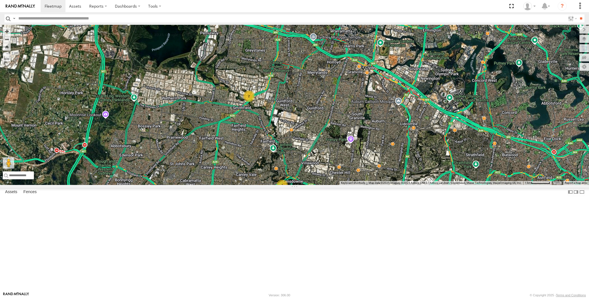
drag, startPoint x: 342, startPoint y: 193, endPoint x: 340, endPoint y: 213, distance: 19.6
click at [341, 185] on div "XO74GU-R69 2 3" at bounding box center [294, 105] width 589 height 160
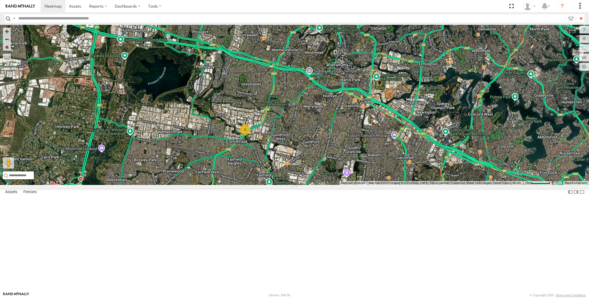
drag, startPoint x: 279, startPoint y: 187, endPoint x: 300, endPoint y: 176, distance: 23.5
click at [278, 185] on div "XO74GU-R69 2 3" at bounding box center [294, 105] width 589 height 160
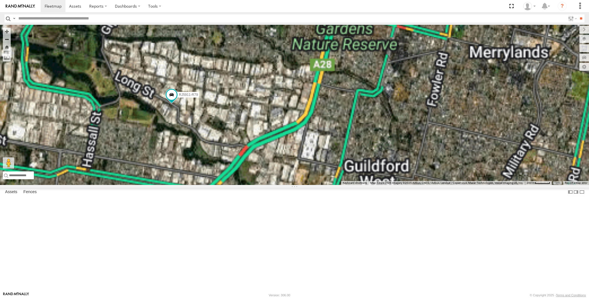
drag, startPoint x: 300, startPoint y: 207, endPoint x: 278, endPoint y: 148, distance: 63.0
click at [283, 163] on div "XO74GU-R69 XP30JQ-R03 RJ5911-R79" at bounding box center [294, 105] width 589 height 160
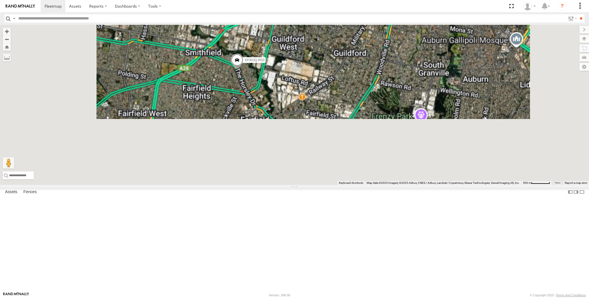
drag, startPoint x: 321, startPoint y: 182, endPoint x: 297, endPoint y: 147, distance: 42.1
click at [301, 154] on div "XO74GU-R69 XP30JQ-R03 RJ5911-R79 3" at bounding box center [294, 105] width 589 height 160
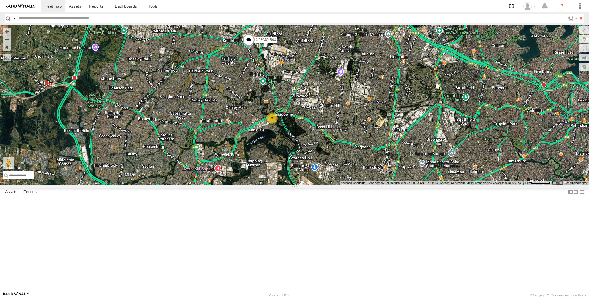
drag, startPoint x: 342, startPoint y: 210, endPoint x: 301, endPoint y: 187, distance: 47.6
click at [303, 185] on div "XO74GU-R69 XP30JQ-R03 RJ5911-R79 3" at bounding box center [294, 105] width 589 height 160
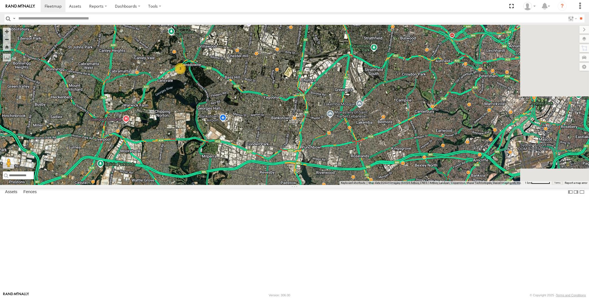
click at [359, 185] on div "XO74GU-R69 XP30JQ-R03 RJ5911-R79 3" at bounding box center [294, 105] width 589 height 160
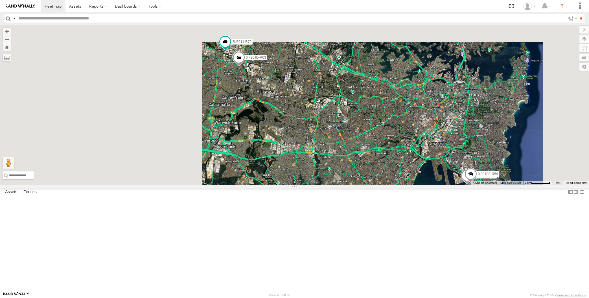
drag, startPoint x: 395, startPoint y: 156, endPoint x: 401, endPoint y: 185, distance: 30.2
click at [401, 185] on div "XO74GU-R69 XP30JQ-R03 RJ5911-R79 XSNDHU-R04 XP81FE-R59" at bounding box center [294, 105] width 589 height 160
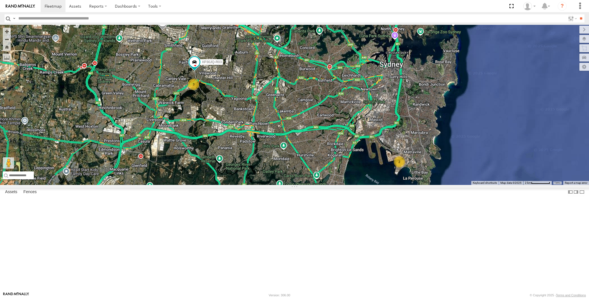
drag, startPoint x: 349, startPoint y: 228, endPoint x: 353, endPoint y: 228, distance: 4.5
click at [352, 185] on div "XP30JQ-R03 RJ5911-R79 XO74GU-R69 2 3" at bounding box center [294, 105] width 589 height 160
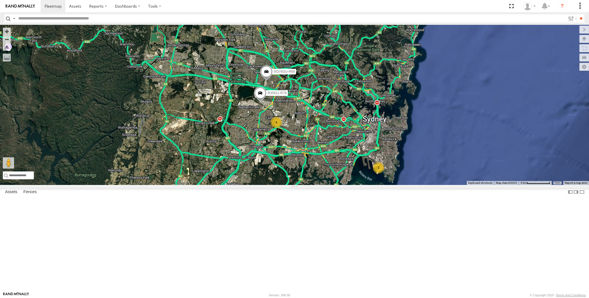
click at [266, 81] on span at bounding box center [266, 72] width 12 height 15
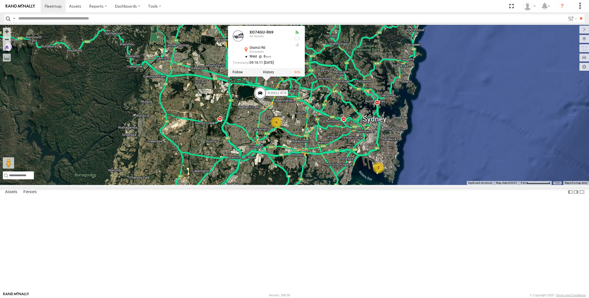
click at [321, 185] on div "RJ5911-R79 XO74GU-R69 4 2 XO74GU-R69 All Assets Oramzi Rd Girraween -33.79525 ,…" at bounding box center [294, 105] width 589 height 160
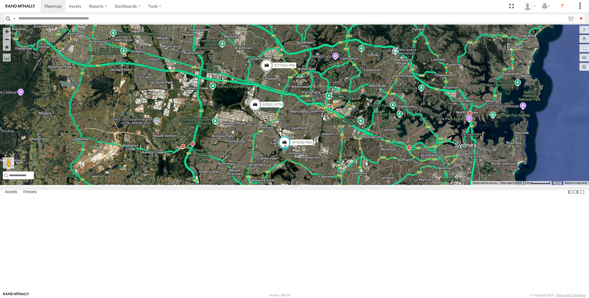
drag, startPoint x: 389, startPoint y: 256, endPoint x: 388, endPoint y: 249, distance: 7.2
click at [388, 185] on div "RJ5911-R79 XO74GU-R69 XP30JQ-R03" at bounding box center [294, 105] width 589 height 160
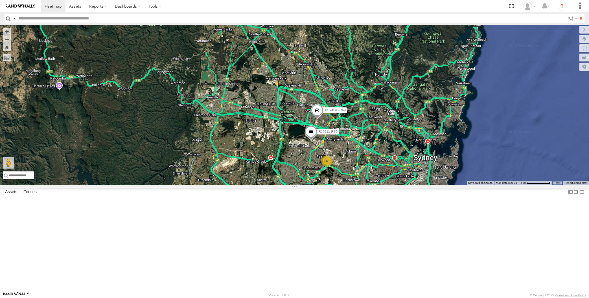
drag, startPoint x: 382, startPoint y: 252, endPoint x: 380, endPoint y: 242, distance: 10.7
click at [381, 185] on div "RJ5911-R79 XO74GU-R69 4 2" at bounding box center [294, 105] width 589 height 160
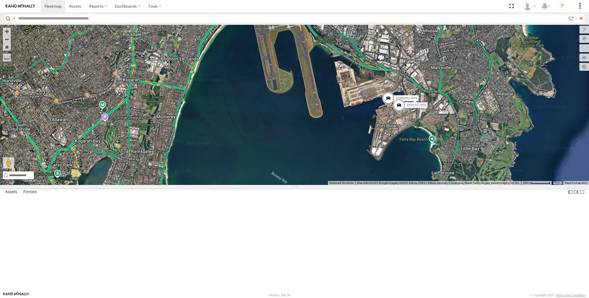
drag, startPoint x: 323, startPoint y: 192, endPoint x: 359, endPoint y: 220, distance: 44.7
click at [361, 185] on div "RJ5911-R79 XO74GU-R69 XSNDHU-R04 XP81FE-R59" at bounding box center [294, 105] width 589 height 160
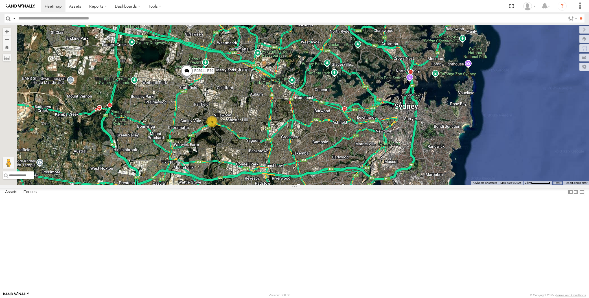
drag, startPoint x: 294, startPoint y: 160, endPoint x: 294, endPoint y: 164, distance: 4.5
click at [300, 167] on div "RJ5911-R79 XO74GU-R69 4 2" at bounding box center [294, 105] width 589 height 160
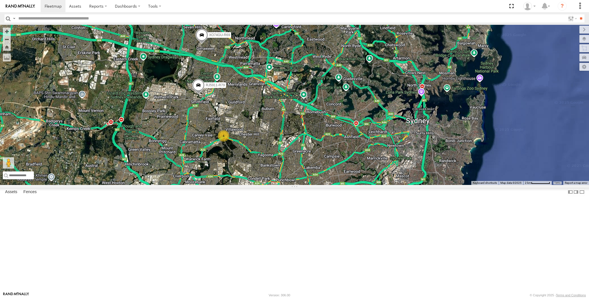
click at [200, 44] on span at bounding box center [201, 36] width 12 height 15
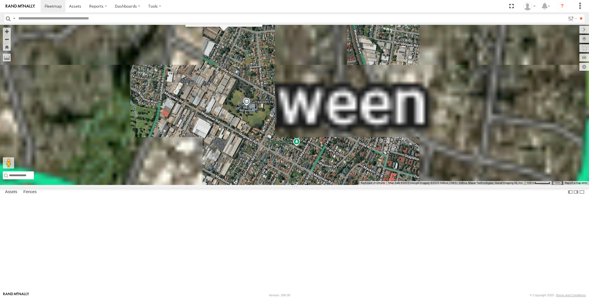
drag, startPoint x: 233, startPoint y: 118, endPoint x: 240, endPoint y: 126, distance: 11.2
click at [239, 126] on div "RJ5911-R79 XO74GU-R69 XO74GU-R69 All Assets Oramzi Rd Girraween -33.79525 , 150…" at bounding box center [294, 105] width 589 height 160
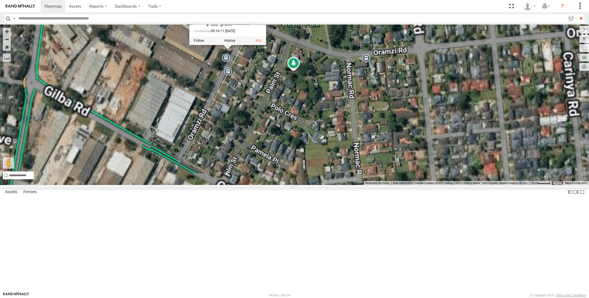
click at [248, 126] on div "RJ5911-R79 XO74GU-R69 XO74GU-R69 All Assets Oramzi Rd Girraween -33.79525 , 150…" at bounding box center [294, 105] width 589 height 160
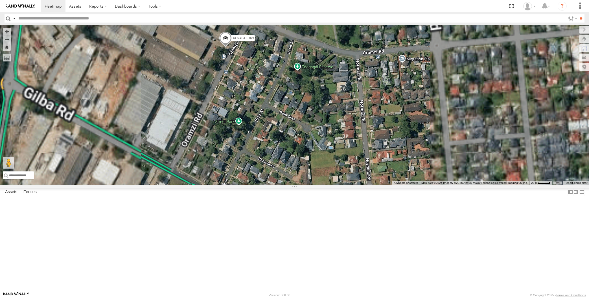
click at [224, 47] on span at bounding box center [225, 39] width 12 height 15
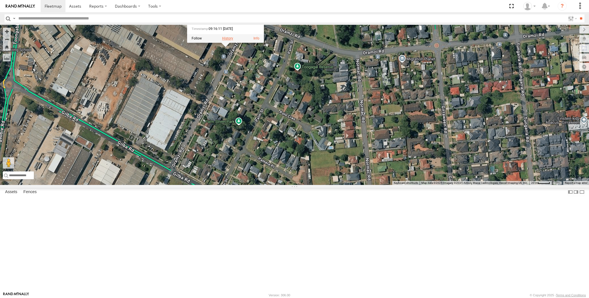
click at [225, 41] on label at bounding box center [227, 39] width 11 height 4
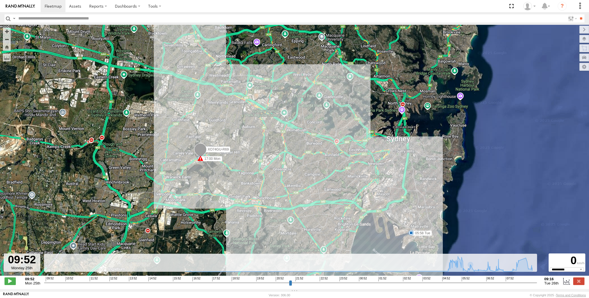
click at [497, 285] on input "range" at bounding box center [290, 282] width 493 height 5
click at [503, 283] on input "range" at bounding box center [290, 282] width 493 height 5
click at [511, 283] on input "range" at bounding box center [290, 282] width 493 height 5
drag, startPoint x: 516, startPoint y: 283, endPoint x: 522, endPoint y: 283, distance: 5.9
click at [518, 283] on input "range" at bounding box center [290, 282] width 493 height 5
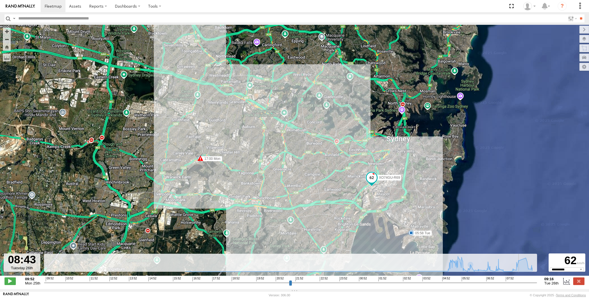
click at [526, 283] on input "range" at bounding box center [290, 282] width 493 height 5
click at [532, 283] on input "range" at bounding box center [290, 282] width 493 height 5
drag, startPoint x: 534, startPoint y: 285, endPoint x: 541, endPoint y: 283, distance: 6.6
click at [537, 283] on input "range" at bounding box center [290, 282] width 493 height 5
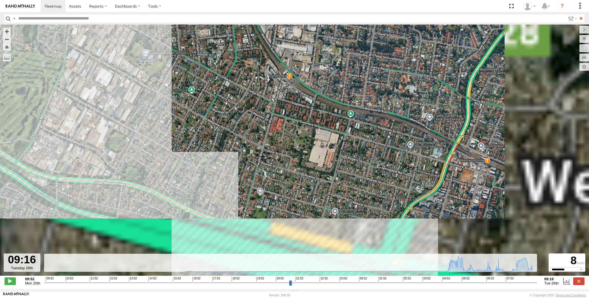
drag, startPoint x: 186, startPoint y: 82, endPoint x: 218, endPoint y: 178, distance: 100.9
click at [218, 176] on div "XO74GU-R69 17:00 Mon 17:00 Mon 17:25 Mon 05:03 Tue 05:58 Tue" at bounding box center [294, 153] width 589 height 257
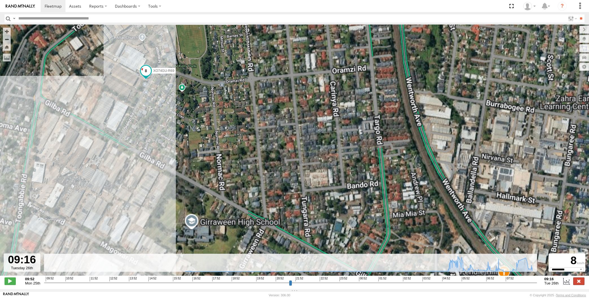
click at [579, 283] on label at bounding box center [578, 281] width 11 height 7
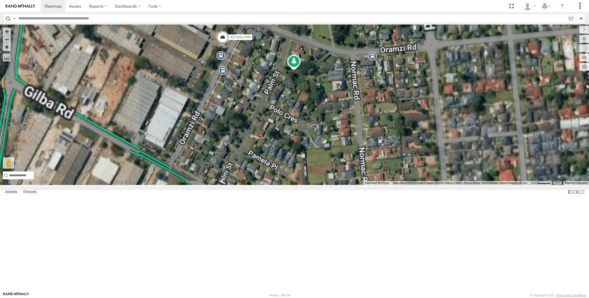
click at [442, 185] on div "XO74GU-R69" at bounding box center [294, 105] width 589 height 160
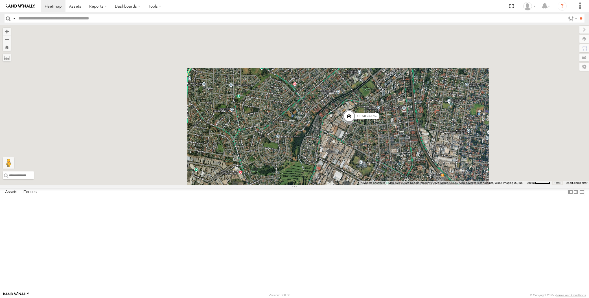
click at [359, 181] on div "XO74GU-R69" at bounding box center [294, 105] width 589 height 160
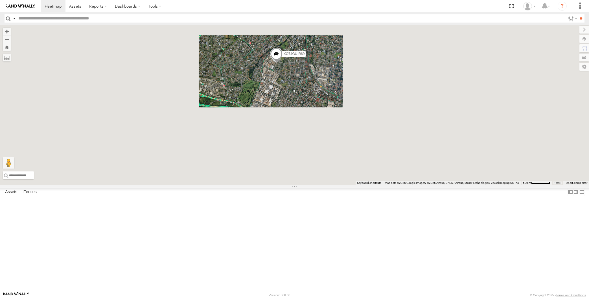
drag, startPoint x: 384, startPoint y: 241, endPoint x: 337, endPoint y: 205, distance: 59.2
click at [358, 185] on div "XO74GU-R69" at bounding box center [294, 105] width 589 height 160
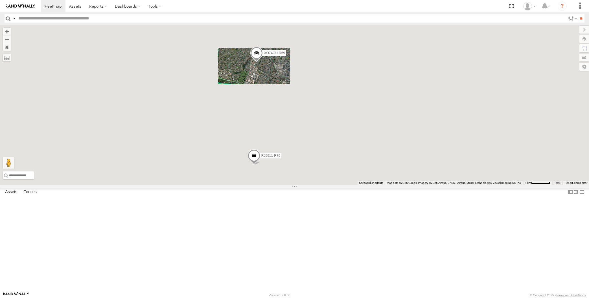
drag, startPoint x: 376, startPoint y: 230, endPoint x: 348, endPoint y: 202, distance: 39.5
click at [364, 185] on div "XO74GU-R69 RJ5911-R79" at bounding box center [294, 105] width 589 height 160
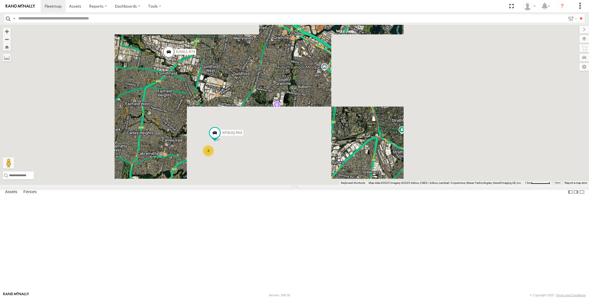
drag, startPoint x: 345, startPoint y: 207, endPoint x: 349, endPoint y: 225, distance: 18.7
click at [349, 185] on div "XO74GU-R69 RJ5911-R79 XP30JQ-R03 3" at bounding box center [294, 105] width 589 height 160
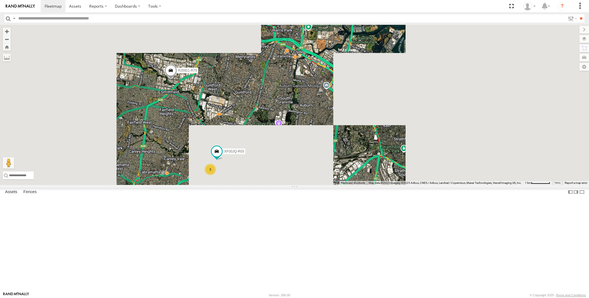
click at [296, 185] on div "XO74GU-R69 RJ5911-R79 XP30JQ-R03 3" at bounding box center [294, 105] width 589 height 160
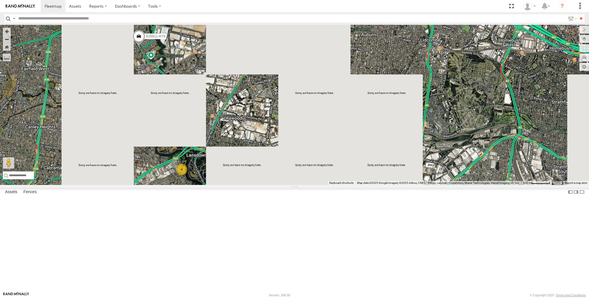
click at [227, 185] on div "RJ5911-R79 4" at bounding box center [294, 105] width 589 height 160
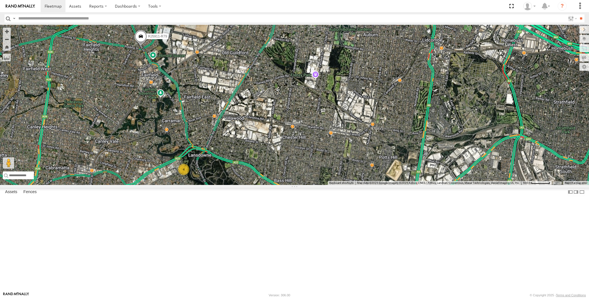
click at [226, 184] on div "RJ5911-R79 4" at bounding box center [294, 105] width 589 height 160
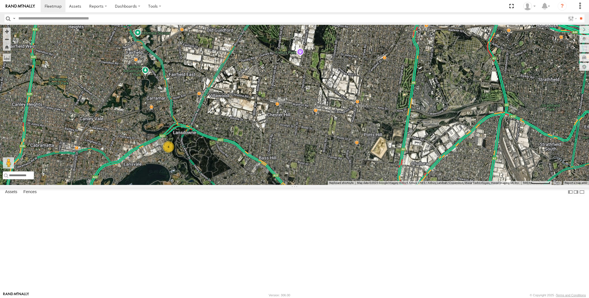
click at [237, 185] on div "RJ5911-R79 4" at bounding box center [294, 105] width 589 height 160
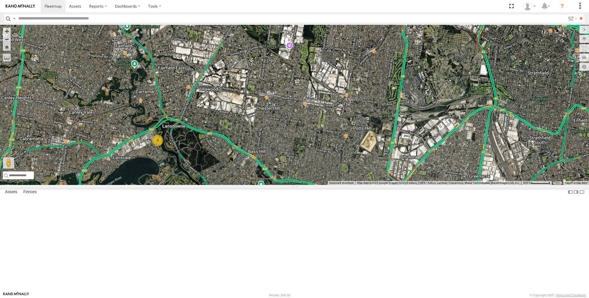
drag, startPoint x: 330, startPoint y: 216, endPoint x: 334, endPoint y: 219, distance: 4.9
click at [334, 185] on div "RJ5911-R79 4" at bounding box center [294, 105] width 589 height 160
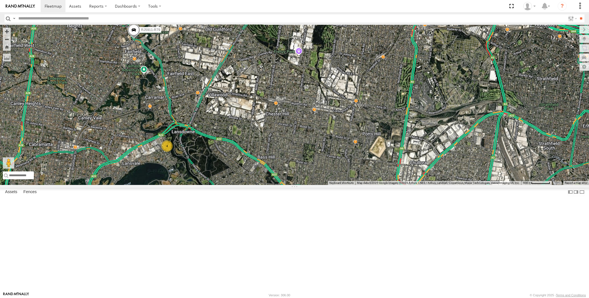
drag, startPoint x: 335, startPoint y: 211, endPoint x: 341, endPoint y: 215, distance: 6.7
click at [341, 185] on div "RJ5911-R79 4" at bounding box center [294, 105] width 589 height 160
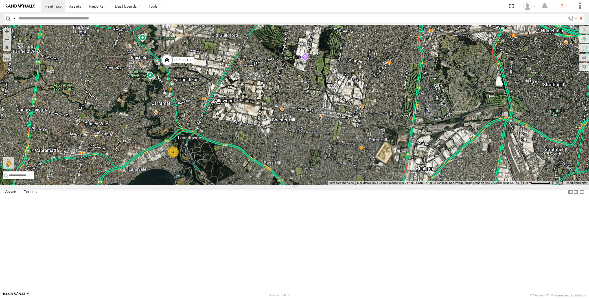
click at [275, 185] on div "RJ5911-R79 4" at bounding box center [294, 105] width 589 height 160
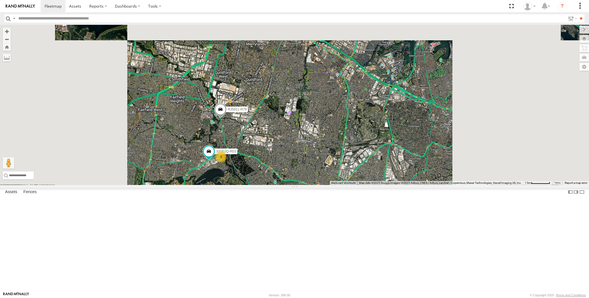
click at [285, 185] on div "RJ5911-R79 XP30JQ-R03 3" at bounding box center [294, 105] width 589 height 160
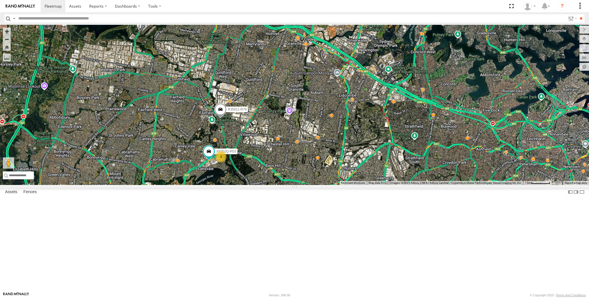
drag, startPoint x: 317, startPoint y: 224, endPoint x: 317, endPoint y: 220, distance: 3.7
click at [317, 185] on div "RJ5911-R79 XP30JQ-R03 3" at bounding box center [294, 105] width 589 height 160
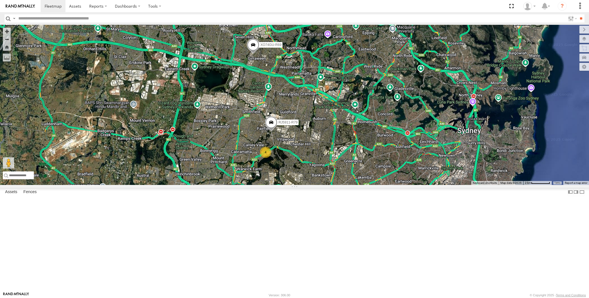
drag, startPoint x: 315, startPoint y: 231, endPoint x: 317, endPoint y: 221, distance: 10.6
click at [317, 185] on div "RJ5911-R79 XO74GU-R69 4 XSNDHU-R04 XP81FE-R59" at bounding box center [294, 105] width 589 height 160
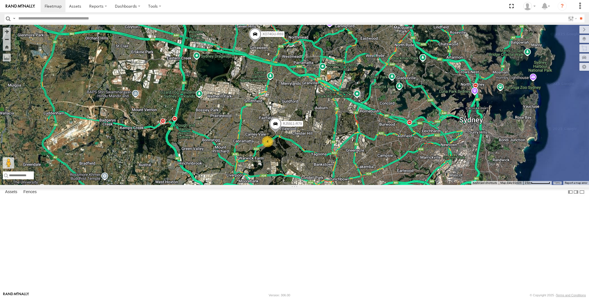
drag, startPoint x: 315, startPoint y: 213, endPoint x: 311, endPoint y: 210, distance: 5.2
click at [311, 185] on div "XSNDHU-R04 RJ5911-R79 XP81FE-R59 XO74GU-R69 4" at bounding box center [294, 105] width 589 height 160
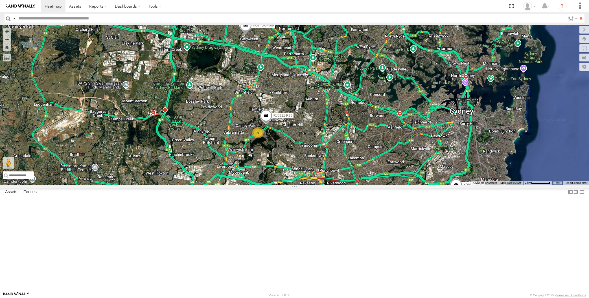
click at [243, 35] on span at bounding box center [245, 26] width 12 height 15
click at [301, 148] on div "XSNDHU-R04 RJ5911-R79 XP81FE-R59 XO74GU-R69 4 XO74GU-R69 All Assets Oramzi Rd G…" at bounding box center [294, 105] width 589 height 160
click at [130, 83] on div "XSNDHU-R04 RJ5911-R79 XP81FE-R59 XO74GU-R69 4" at bounding box center [294, 105] width 589 height 160
drag, startPoint x: 272, startPoint y: 226, endPoint x: 262, endPoint y: 222, distance: 11.4
click at [267, 185] on div "XSNDHU-R04 RJ5911-R79 XP81FE-R59 XO74GU-R69 4" at bounding box center [294, 105] width 589 height 160
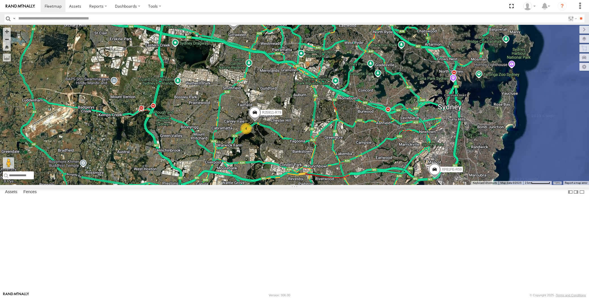
drag, startPoint x: 389, startPoint y: 252, endPoint x: 383, endPoint y: 246, distance: 8.2
click at [384, 185] on div "XSNDHU-R04 RJ5911-R79 XP81FE-R59 XO74GU-R69 4" at bounding box center [294, 105] width 589 height 160
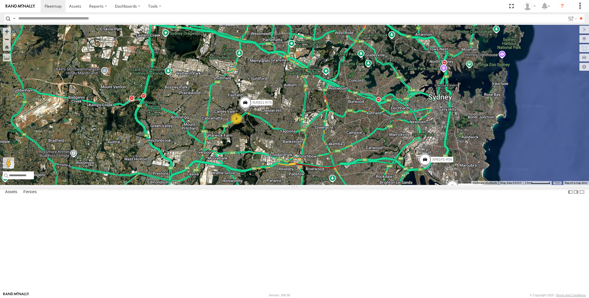
click at [295, 185] on div "XSNDHU-R04 RJ5911-R79 XP81FE-R59 XO74GU-R69 4" at bounding box center [294, 105] width 589 height 160
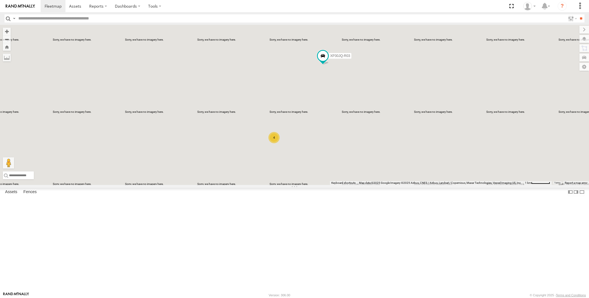
drag, startPoint x: 292, startPoint y: 148, endPoint x: 289, endPoint y: 146, distance: 3.5
click at [292, 147] on div "XP30JQ-R03 4 XP81FE-R59" at bounding box center [294, 105] width 589 height 160
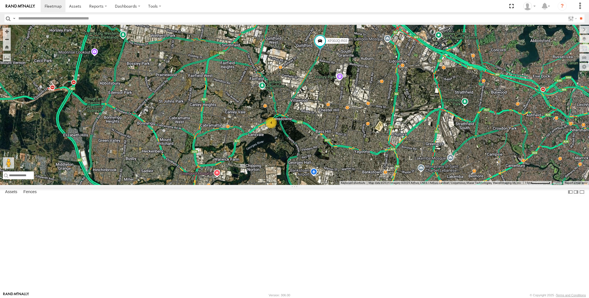
drag, startPoint x: 432, startPoint y: 207, endPoint x: 424, endPoint y: 179, distance: 28.9
click at [426, 183] on div "XP30JQ-R03 4 XP81FE-R59" at bounding box center [294, 105] width 589 height 160
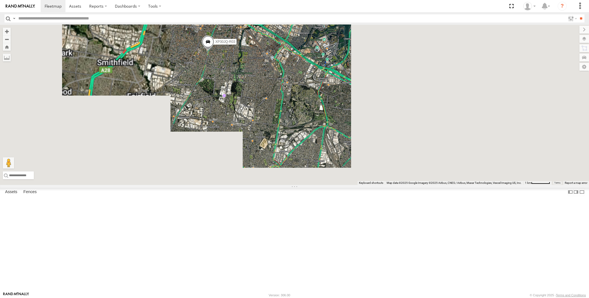
click at [297, 175] on div "XP30JQ-R03 XSNDHU-R04 XP81FE-R59 XO74GU-R69" at bounding box center [294, 105] width 589 height 160
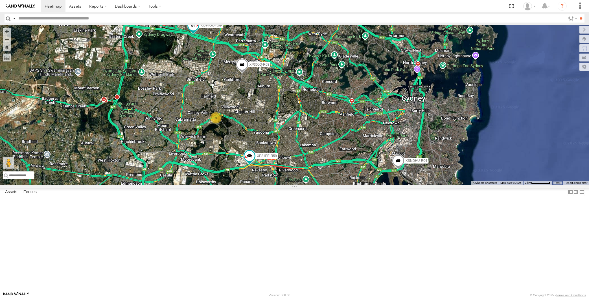
click at [195, 31] on span at bounding box center [193, 26] width 10 height 10
click at [342, 185] on div "XP30JQ-R03 XSNDHU-R04 XP81FE-R59 XO74GU-R69 4 XO74GU-R69 All Assets [GEOGRAPHIC…" at bounding box center [294, 105] width 589 height 160
click at [339, 185] on div "XP30JQ-R03 XSNDHU-R04 XP81FE-R59 XO74GU-R69 4" at bounding box center [294, 105] width 589 height 160
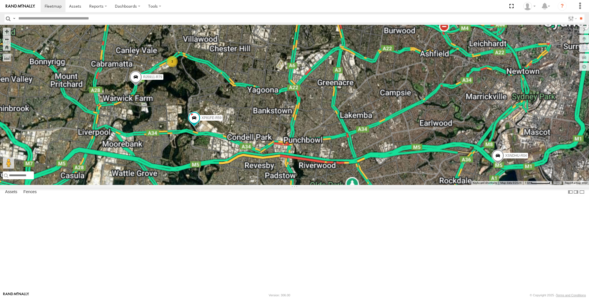
drag, startPoint x: 288, startPoint y: 191, endPoint x: 283, endPoint y: 216, distance: 25.4
click at [284, 185] on div "XP30JQ-R03 XSNDHU-R04 RJ5911-R79 XP81FE-R59 XO74GU-R69 3" at bounding box center [294, 105] width 589 height 160
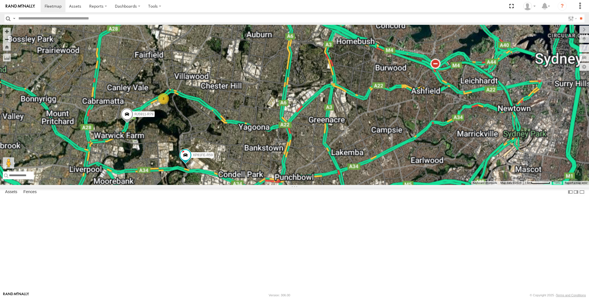
drag, startPoint x: 235, startPoint y: 231, endPoint x: 237, endPoint y: 225, distance: 7.0
click at [237, 185] on div "XP30JQ-R03 XSNDHU-R04 RJ5911-R79 XP81FE-R59 XO74GU-R69 3" at bounding box center [294, 105] width 589 height 160
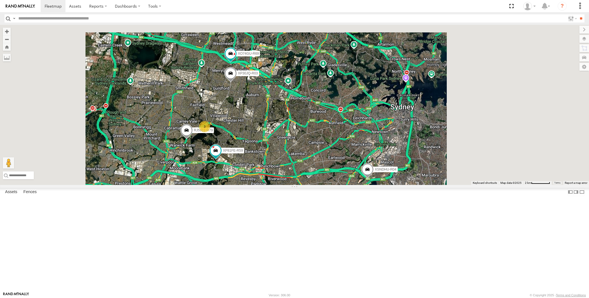
drag, startPoint x: 261, startPoint y: 236, endPoint x: 250, endPoint y: 228, distance: 12.7
click at [255, 185] on div "XP30JQ-R03 XSNDHU-R04 RJ5911-R79 XP81FE-R59 XO74GU-R69 3" at bounding box center [294, 105] width 589 height 160
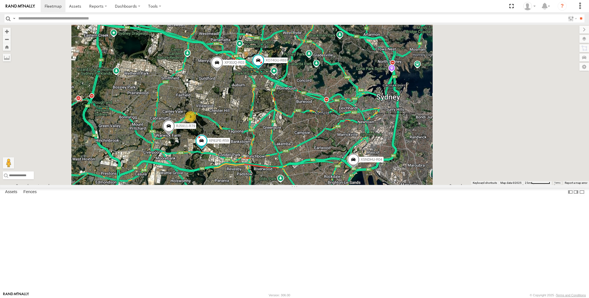
drag, startPoint x: 274, startPoint y: 193, endPoint x: 280, endPoint y: 190, distance: 7.0
click at [280, 185] on div "XP30JQ-R03 XSNDHU-R04 RJ5911-R79 XP81FE-R59 XO74GU-R69 3" at bounding box center [294, 105] width 589 height 160
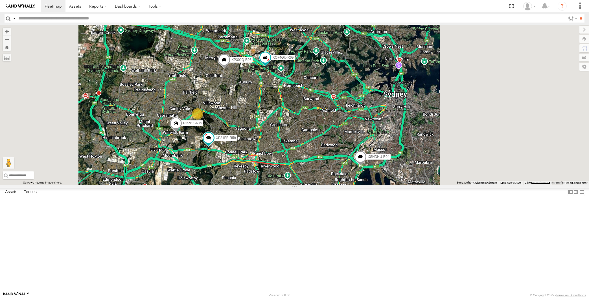
click at [266, 185] on div "XP30JQ-R03 XSNDHU-R04 RJ5911-R79 XP81FE-R59 XO74GU-R69 3" at bounding box center [294, 105] width 589 height 160
click at [250, 185] on div "XP30JQ-R03 XSNDHU-R04 RJ5911-R79 XP81FE-R59 XO74GU-R69 3" at bounding box center [294, 105] width 589 height 160
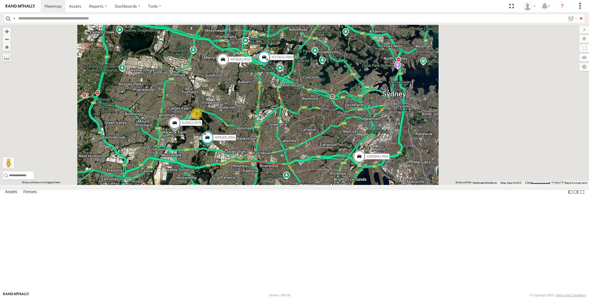
click at [289, 185] on div "XP30JQ-R03 XSNDHU-R04 RJ5911-R79 XP81FE-R59 XO74GU-R69 3" at bounding box center [294, 105] width 589 height 160
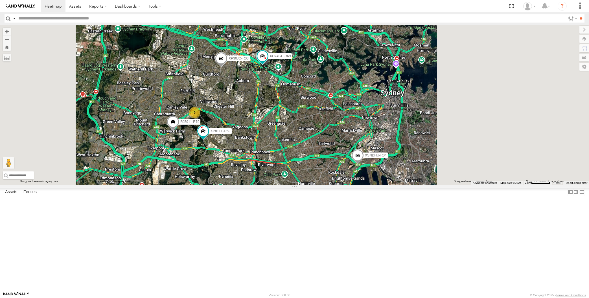
click at [306, 185] on div "XP30JQ-R03 XSNDHU-R04 RJ5911-R79 XP81FE-R59 XO74GU-R69 3" at bounding box center [294, 105] width 589 height 160
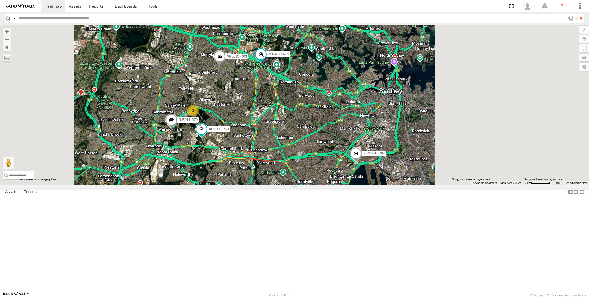
click at [300, 185] on div "XP30JQ-R03 XSNDHU-R04 RJ5911-R79 XP81FE-R59 XO74GU-R69 3" at bounding box center [294, 105] width 589 height 160
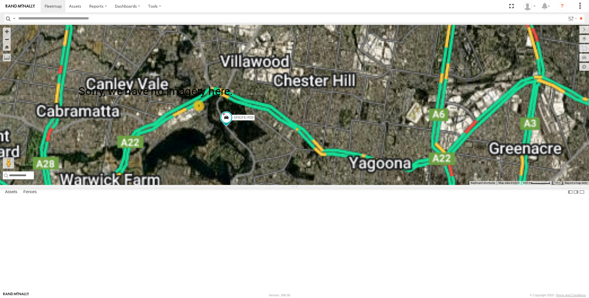
drag, startPoint x: 254, startPoint y: 193, endPoint x: 256, endPoint y: 189, distance: 4.2
click at [256, 185] on div "XP30JQ-R03 XSNDHU-R04 RJ5911-R79 XO74GU-R69 3 XP81FE-R59" at bounding box center [294, 105] width 589 height 160
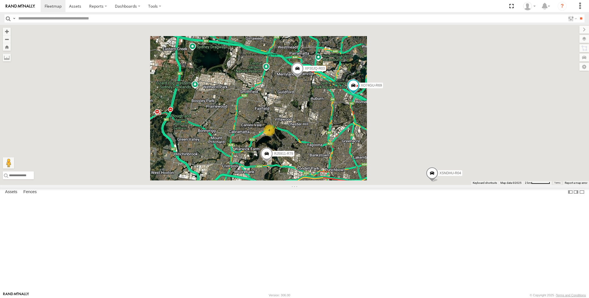
drag, startPoint x: 318, startPoint y: 211, endPoint x: 315, endPoint y: 207, distance: 4.5
click at [318, 185] on div "XP30JQ-R03 XSNDHU-R04 RJ5911-R79 XO74GU-R69 4" at bounding box center [294, 105] width 589 height 160
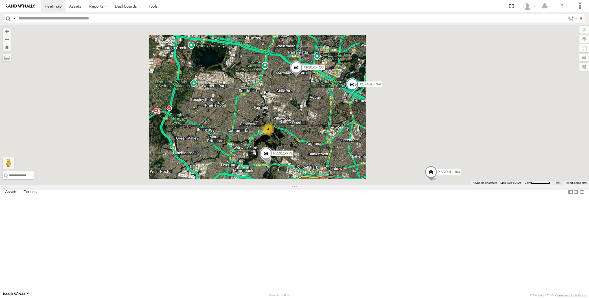
drag, startPoint x: 304, startPoint y: 226, endPoint x: 299, endPoint y: 214, distance: 12.8
click at [303, 185] on div "XP30JQ-R03 XSNDHU-R04 RJ5911-R79 XO74GU-R69 4" at bounding box center [294, 105] width 589 height 160
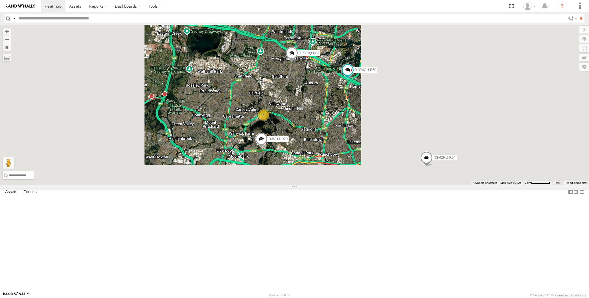
drag, startPoint x: 307, startPoint y: 220, endPoint x: 301, endPoint y: 204, distance: 16.5
click at [304, 185] on div "XP30JQ-R03 XSNDHU-R04 RJ5911-R79 XO74GU-R69 4" at bounding box center [294, 105] width 589 height 160
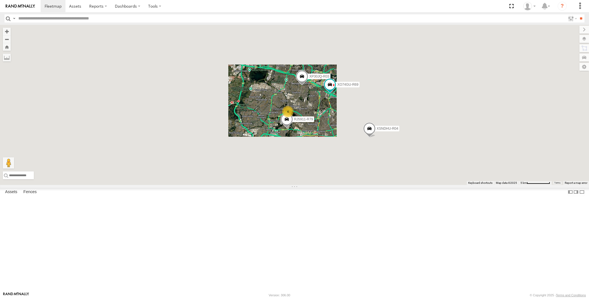
drag, startPoint x: 322, startPoint y: 179, endPoint x: 301, endPoint y: 161, distance: 28.4
click at [318, 176] on div "XP30JQ-R03 XSNDHU-R04 RJ5911-R79 XO74GU-R69 4" at bounding box center [294, 105] width 589 height 160
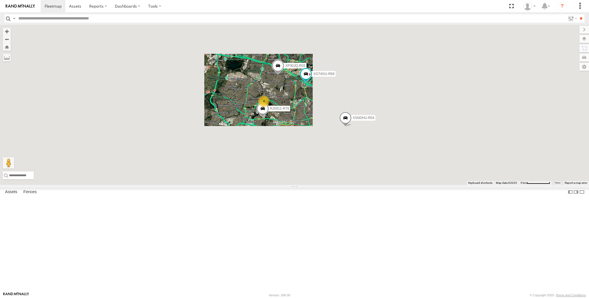
drag, startPoint x: 307, startPoint y: 171, endPoint x: 291, endPoint y: 167, distance: 16.6
click at [291, 167] on div "XP30JQ-R03 XSNDHU-R04 RJ5911-R79 XO74GU-R69 4" at bounding box center [294, 105] width 589 height 160
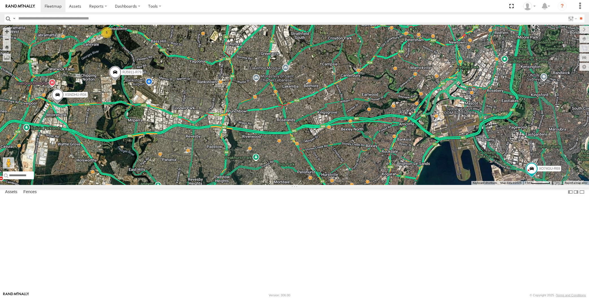
click at [243, 185] on div "5 XSNDHU-R04 RJ5911-R79 XO74GU-R69" at bounding box center [294, 105] width 589 height 160
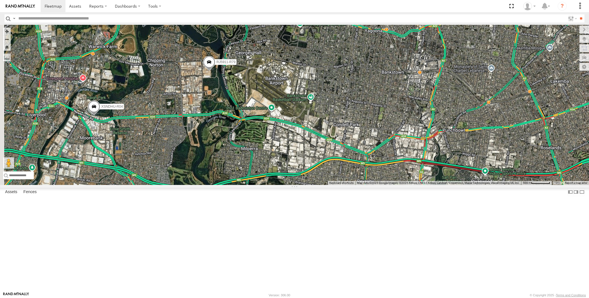
drag, startPoint x: 213, startPoint y: 148, endPoint x: 224, endPoint y: 154, distance: 13.3
click at [224, 154] on div "XSNDHU-R04 RJ5911-R79 XO74GU-R69 5" at bounding box center [294, 105] width 589 height 160
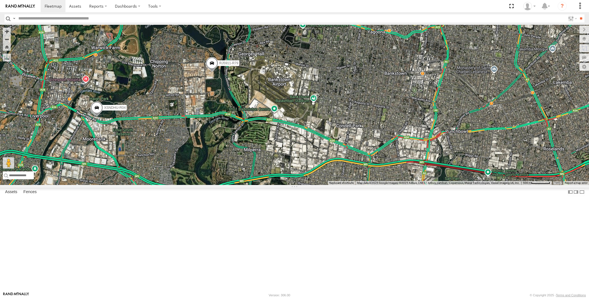
drag, startPoint x: 439, startPoint y: 220, endPoint x: 359, endPoint y: 200, distance: 83.0
click at [374, 185] on div "XSNDHU-R04 RJ5911-R79 XO74GU-R69 5" at bounding box center [294, 105] width 589 height 160
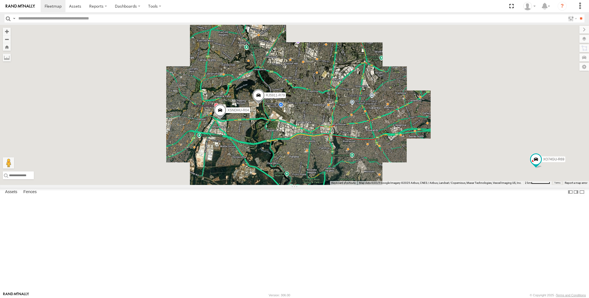
click at [424, 185] on div "XSNDHU-R04 RJ5911-R79 XO74GU-R69" at bounding box center [294, 105] width 589 height 160
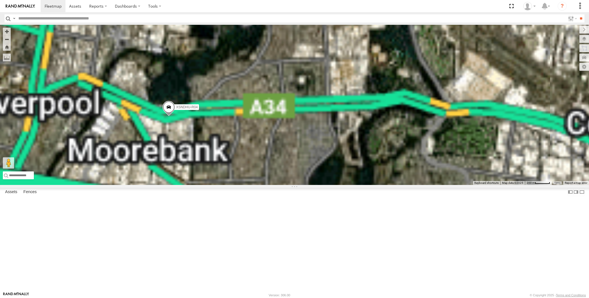
click at [169, 117] on span at bounding box center [168, 108] width 12 height 15
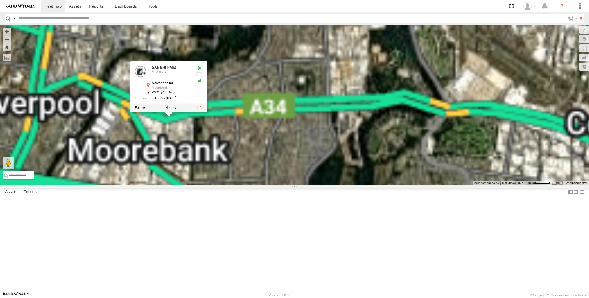
click at [183, 185] on div "XSNDHU-R04 RJ5911-R79 XO74GU-R69 XSNDHU-R04 All Assets [GEOGRAPHIC_DATA] -33.93…" at bounding box center [294, 105] width 589 height 160
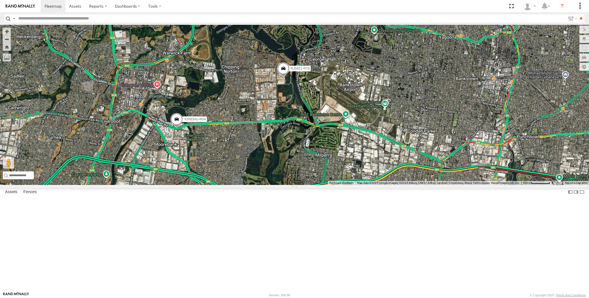
click at [337, 185] on div "XSNDHU-R04 RJ5911-R79 XO74GU-R69 2 3" at bounding box center [294, 105] width 589 height 160
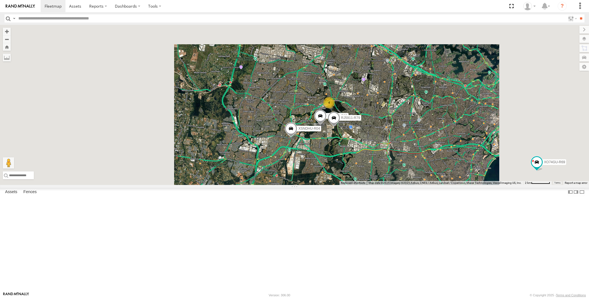
drag, startPoint x: 379, startPoint y: 222, endPoint x: 359, endPoint y: 222, distance: 20.0
click at [364, 185] on div "XP30JQ-R03 XSNDHU-R04 RJ5911-R79 4 XO74GU-R69" at bounding box center [294, 105] width 589 height 160
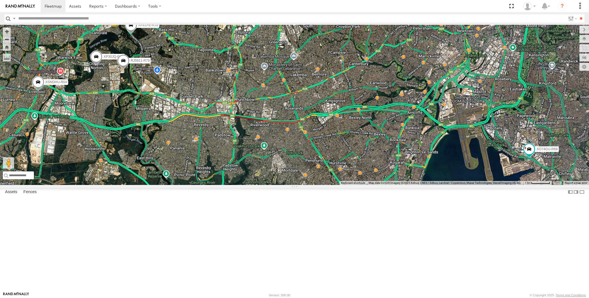
click at [532, 185] on div "XP30JQ-R03 XSNDHU-R04 RJ5911-R79 XO74GU-R69 3 XP81FE-R59" at bounding box center [294, 105] width 589 height 160
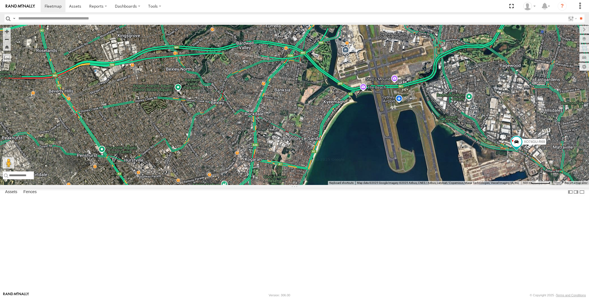
drag, startPoint x: 537, startPoint y: 218, endPoint x: 525, endPoint y: 213, distance: 12.9
click at [525, 185] on div "XP30JQ-R03 XSNDHU-R04 RJ5911-R79 XO74GU-R69 XP81FE-R59" at bounding box center [294, 105] width 589 height 160
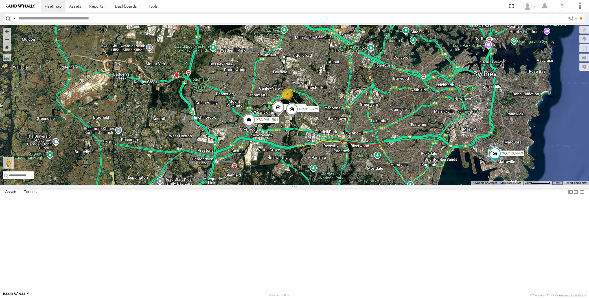
drag, startPoint x: 402, startPoint y: 232, endPoint x: 380, endPoint y: 238, distance: 22.1
click at [400, 185] on div "XP30JQ-R03 XSNDHU-R04 RJ5911-R79 XO74GU-R69 4" at bounding box center [294, 105] width 589 height 160
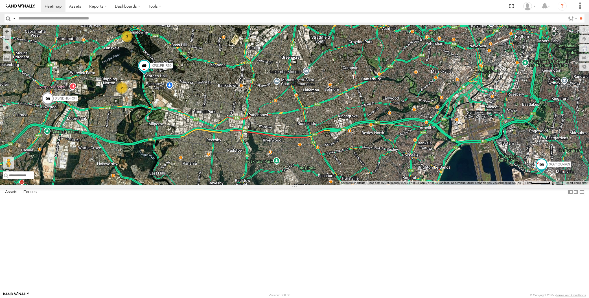
click at [332, 185] on div "2 XSNDHU-R04 3 XP81FE-R59 XO74GU-R69" at bounding box center [294, 105] width 589 height 160
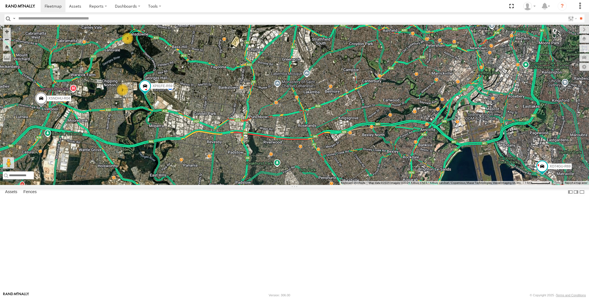
click at [403, 185] on div "2 XSNDHU-R04 3 XP81FE-R59 XO74GU-R69" at bounding box center [294, 105] width 589 height 160
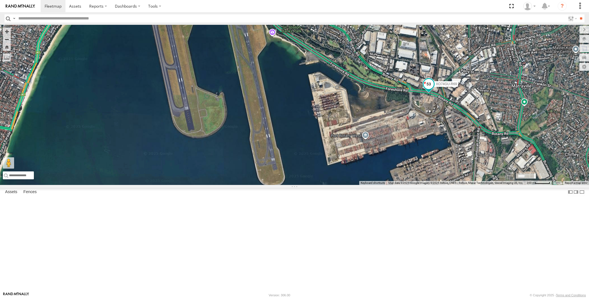
click at [428, 89] on span at bounding box center [428, 84] width 10 height 10
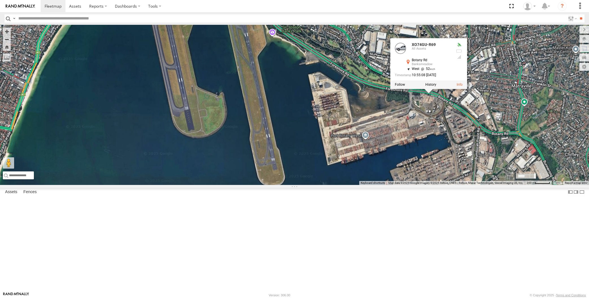
click at [457, 184] on div "XSNDHU-R04 XO74GU-R69 XP81FE-R59 XO74GU-R69 All Assets [GEOGRAPHIC_DATA] -33.96…" at bounding box center [294, 105] width 589 height 160
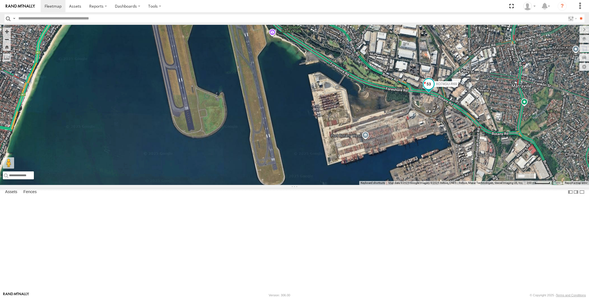
click at [429, 89] on span at bounding box center [428, 84] width 10 height 10
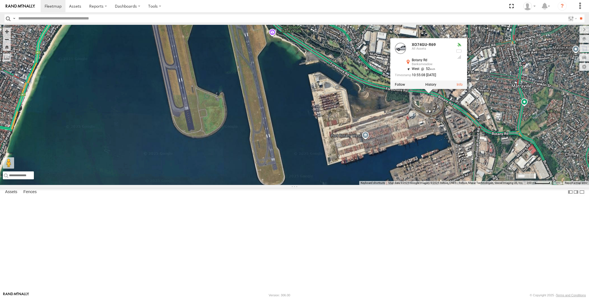
click at [386, 185] on div "XSNDHU-R04 XO74GU-R69 XP81FE-R59 XO74GU-R69 All Assets [GEOGRAPHIC_DATA] -33.96…" at bounding box center [294, 105] width 589 height 160
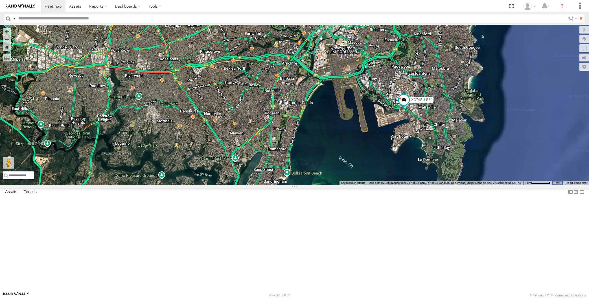
drag, startPoint x: 275, startPoint y: 215, endPoint x: 308, endPoint y: 215, distance: 33.0
click at [307, 185] on div "XSNDHU-R04 XO74GU-R69 XP81FE-R59 2" at bounding box center [294, 105] width 589 height 160
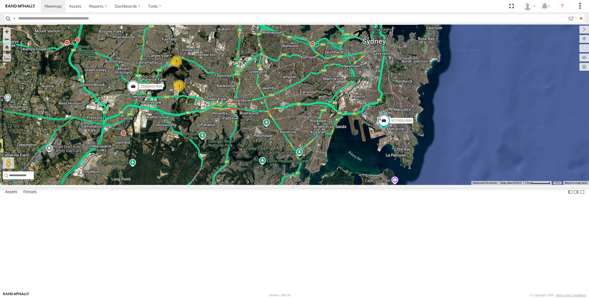
drag, startPoint x: 301, startPoint y: 206, endPoint x: 311, endPoint y: 207, distance: 9.7
click at [312, 185] on div "XSNDHU-R04 XO74GU-R69 3 3" at bounding box center [294, 105] width 589 height 160
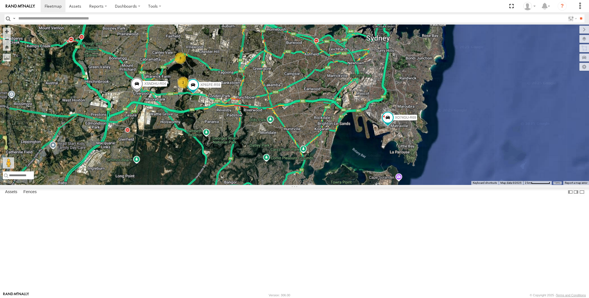
drag, startPoint x: 232, startPoint y: 202, endPoint x: 260, endPoint y: 203, distance: 27.9
click at [260, 185] on div "XSNDHU-R04 XO74GU-R69 XP81FE-R59 2 3" at bounding box center [294, 105] width 589 height 160
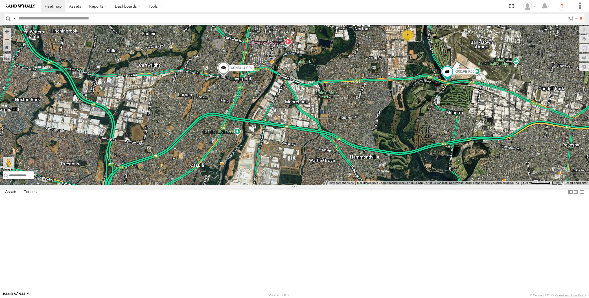
drag, startPoint x: 257, startPoint y: 147, endPoint x: 273, endPoint y: 150, distance: 16.9
click at [273, 150] on div "XSNDHU-R04 XO74GU-R69 XP81FE-R59 2" at bounding box center [294, 105] width 589 height 160
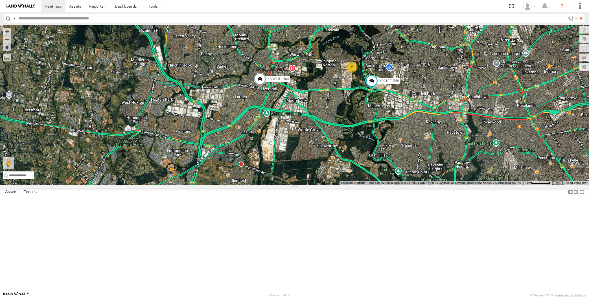
click at [263, 88] on span at bounding box center [259, 80] width 12 height 15
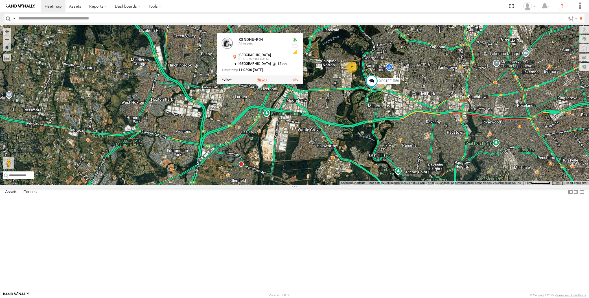
click at [262, 82] on label at bounding box center [261, 80] width 11 height 4
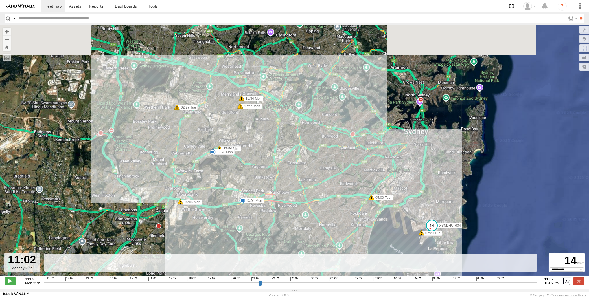
click at [522, 284] on input "range" at bounding box center [290, 282] width 493 height 5
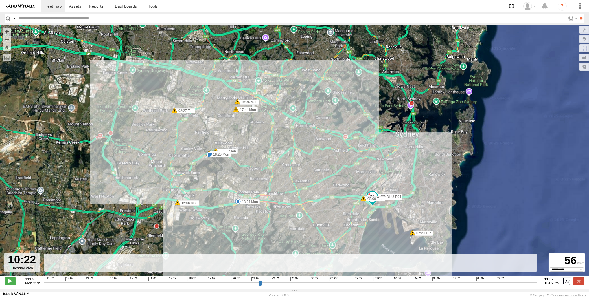
click at [528, 284] on input "range" at bounding box center [290, 282] width 493 height 5
click at [531, 284] on input "range" at bounding box center [290, 282] width 493 height 5
type input "**********"
click at [534, 284] on input "range" at bounding box center [290, 282] width 493 height 5
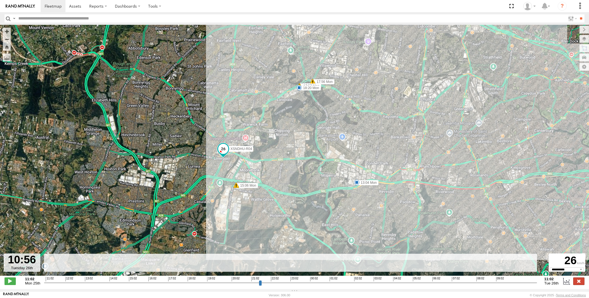
click at [579, 281] on label at bounding box center [578, 281] width 11 height 7
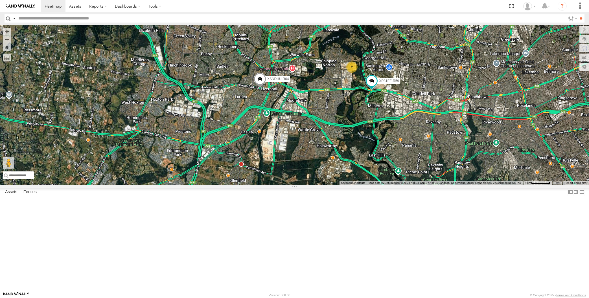
click at [436, 185] on div "XSNDHU-R04 XP81FE-R59 2 3" at bounding box center [294, 105] width 589 height 160
drag, startPoint x: 395, startPoint y: 217, endPoint x: 388, endPoint y: 218, distance: 7.2
click at [392, 185] on div "XSNDHU-R04 XP81FE-R59 2 3" at bounding box center [294, 105] width 589 height 160
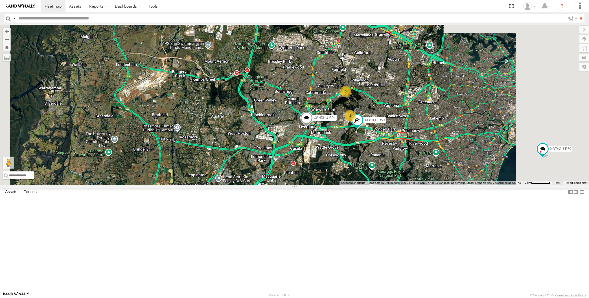
drag, startPoint x: 413, startPoint y: 227, endPoint x: 409, endPoint y: 226, distance: 3.8
click at [411, 185] on div "XSNDHU-R04 XP81FE-R59 2 3 XO74GU-R69" at bounding box center [294, 105] width 589 height 160
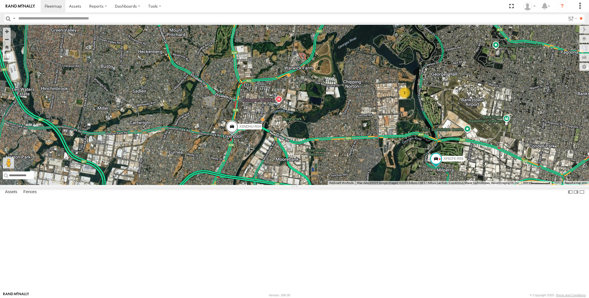
click at [246, 185] on div "XSNDHU-R04 XP81FE-R59 XO74GU-R69 2 3" at bounding box center [294, 105] width 589 height 160
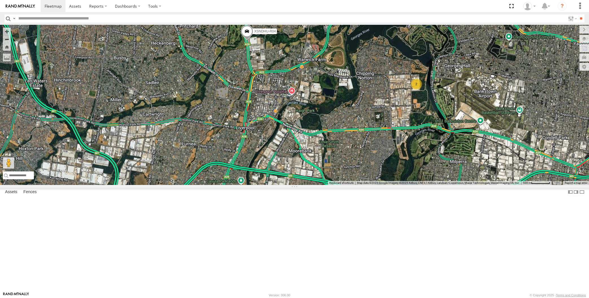
click at [152, 74] on div "XSNDHU-R04 XP81FE-R59 2 3" at bounding box center [294, 105] width 589 height 160
drag, startPoint x: 360, startPoint y: 190, endPoint x: 339, endPoint y: 207, distance: 26.9
click at [348, 185] on div "XSNDHU-R04 XP81FE-R59 2 3" at bounding box center [294, 105] width 589 height 160
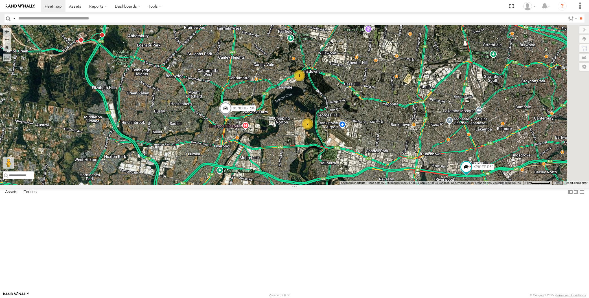
drag, startPoint x: 460, startPoint y: 251, endPoint x: 332, endPoint y: 228, distance: 130.5
click at [329, 185] on div "XSNDHU-R04 XP81FE-R59 2 3" at bounding box center [294, 105] width 589 height 160
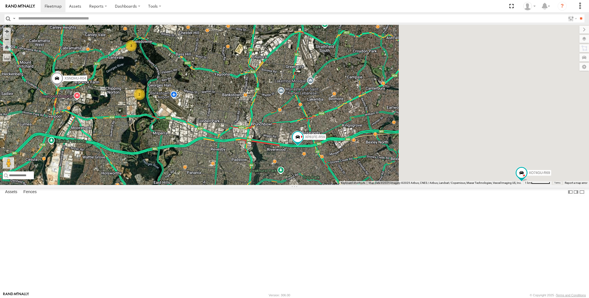
drag, startPoint x: 397, startPoint y: 243, endPoint x: 396, endPoint y: 240, distance: 3.4
click at [396, 185] on div "XSNDHU-R04 XP81FE-R59 2 3 XO74GU-R69" at bounding box center [294, 105] width 589 height 160
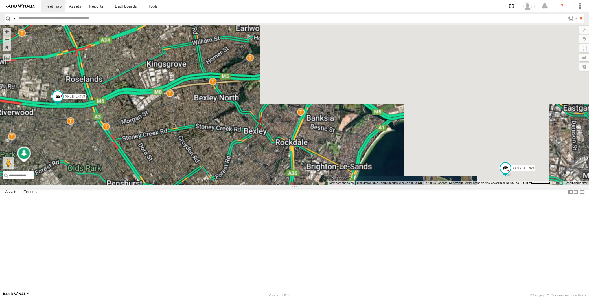
drag, startPoint x: 534, startPoint y: 246, endPoint x: 530, endPoint y: 243, distance: 4.9
click at [530, 185] on div "XSNDHU-R04 XP81FE-R59 XO74GU-R69" at bounding box center [294, 105] width 589 height 160
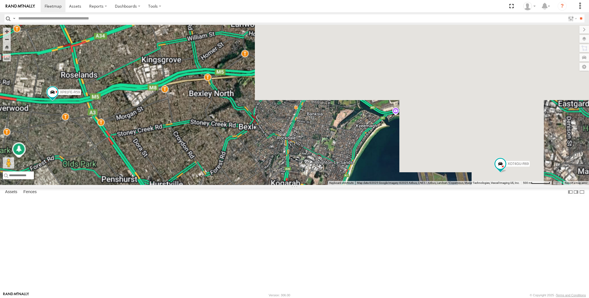
click at [422, 185] on div "XSNDHU-R04 XP81FE-R59 XO74GU-R69" at bounding box center [294, 105] width 589 height 160
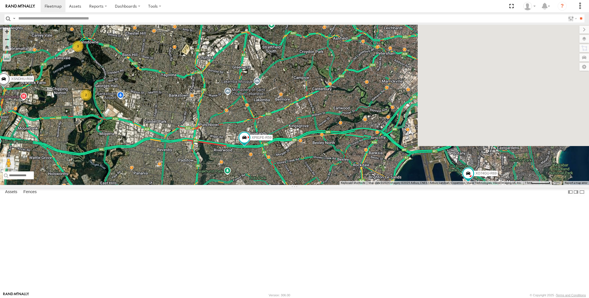
drag, startPoint x: 400, startPoint y: 239, endPoint x: 410, endPoint y: 239, distance: 10.2
click at [410, 185] on div "XSNDHU-R04 XP81FE-R59 XO74GU-R69 2 3" at bounding box center [294, 105] width 589 height 160
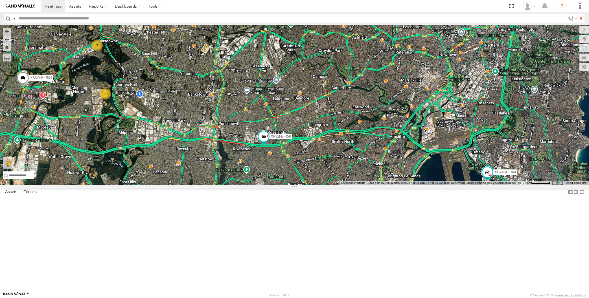
drag, startPoint x: 349, startPoint y: 239, endPoint x: 359, endPoint y: 237, distance: 9.7
click at [356, 185] on div "XSNDHU-R04 XP81FE-R59 XO74GU-R69 2 3" at bounding box center [294, 105] width 589 height 160
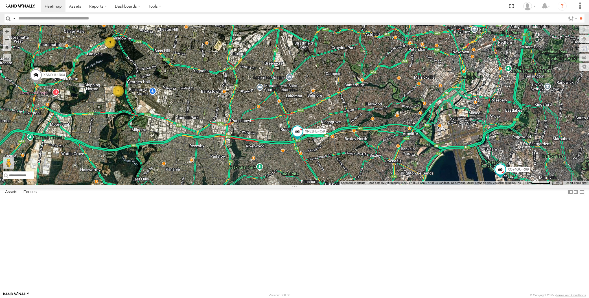
drag, startPoint x: 368, startPoint y: 233, endPoint x: 376, endPoint y: 233, distance: 8.5
click at [376, 185] on div "XSNDHU-R04 XP81FE-R59 XO74GU-R69 2 3" at bounding box center [294, 105] width 589 height 160
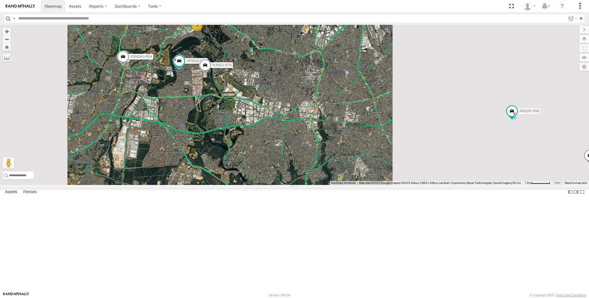
drag, startPoint x: 285, startPoint y: 197, endPoint x: 276, endPoint y: 204, distance: 10.9
click at [282, 185] on div "XP30JQ-R03 XSNDHU-R04 RJ5911-R79 3 XP81FE-R59" at bounding box center [294, 105] width 589 height 160
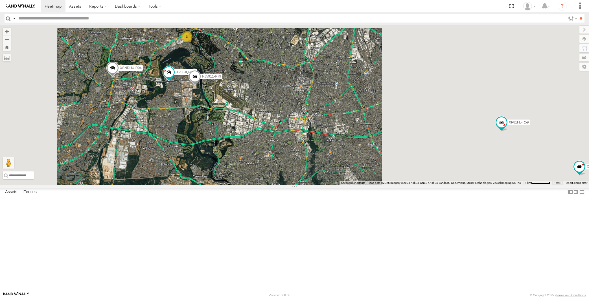
drag, startPoint x: 282, startPoint y: 180, endPoint x: 278, endPoint y: 183, distance: 5.0
click at [278, 183] on div "XP30JQ-R03 XSNDHU-R04 RJ5911-R79 3 XP81FE-R59 XO74GU-R69" at bounding box center [294, 105] width 589 height 160
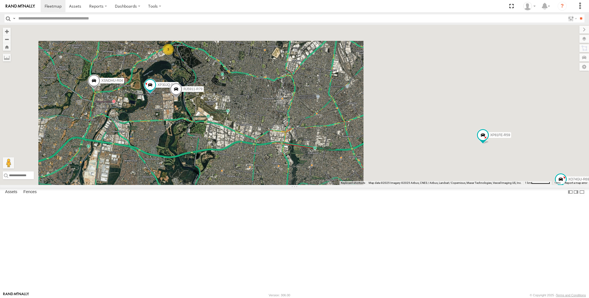
click at [276, 185] on div "XP30JQ-R03 XSNDHU-R04 RJ5911-R79 3 XP81FE-R59 XO74GU-R69" at bounding box center [294, 105] width 589 height 160
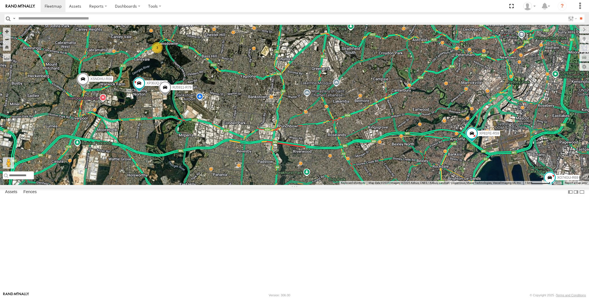
drag, startPoint x: 490, startPoint y: 261, endPoint x: 479, endPoint y: 255, distance: 11.9
click at [483, 185] on div "XP30JQ-R03 XSNDHU-R04 RJ5911-R79 3 XP81FE-R59 XO74GU-R69" at bounding box center [294, 105] width 589 height 160
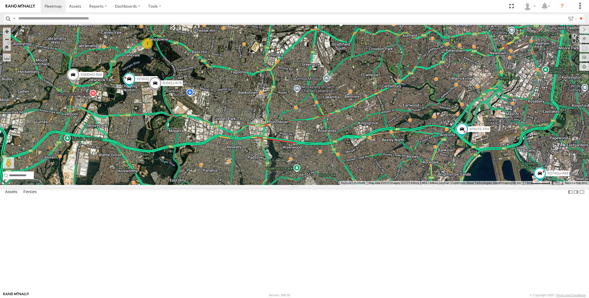
click at [483, 185] on div "XP30JQ-R03 XSNDHU-R04 RJ5911-R79 3 XP81FE-R59 XO74GU-R69" at bounding box center [294, 105] width 589 height 160
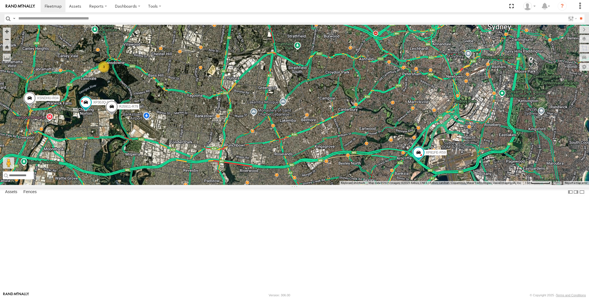
click at [475, 185] on div "XP30JQ-R03 XSNDHU-R04 RJ5911-R79 3 XP81FE-R59 XO74GU-R69" at bounding box center [294, 105] width 589 height 160
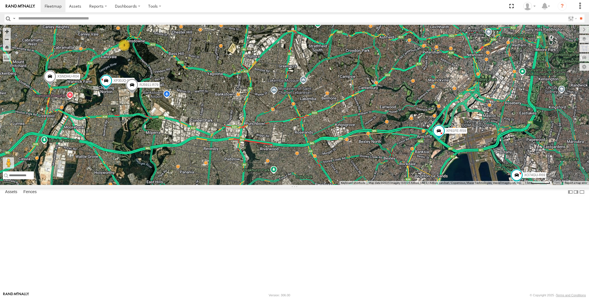
drag, startPoint x: 248, startPoint y: 240, endPoint x: 253, endPoint y: 239, distance: 4.8
click at [249, 185] on div "XP30JQ-R03 XSNDHU-R04 RJ5911-R79 3 XP81FE-R59 XO74GU-R69" at bounding box center [294, 105] width 589 height 160
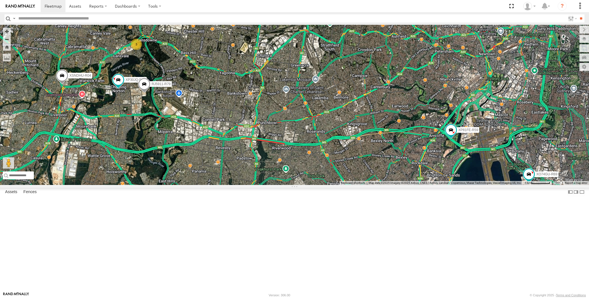
drag, startPoint x: 161, startPoint y: 181, endPoint x: 187, endPoint y: 178, distance: 26.5
click at [183, 179] on div "XP30JQ-R03 XSNDHU-R04 RJ5911-R79 3 XP81FE-R59 XO74GU-R69" at bounding box center [294, 105] width 589 height 160
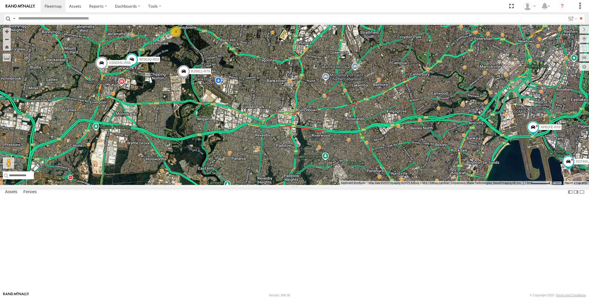
drag, startPoint x: 341, startPoint y: 218, endPoint x: 341, endPoint y: 221, distance: 3.7
click at [341, 185] on div "XP30JQ-R03 XSNDHU-R04 RJ5911-R79 3 XP81FE-R59 XO74GU-R69" at bounding box center [294, 105] width 589 height 160
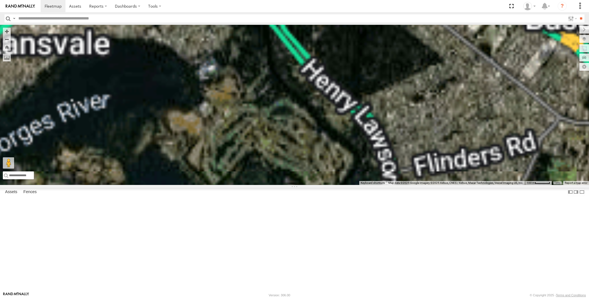
drag, startPoint x: 176, startPoint y: 91, endPoint x: 174, endPoint y: 145, distance: 53.7
click at [174, 144] on div "XSNDHU-R04 RJ5911-R79 XP30JQ-R03" at bounding box center [294, 105] width 589 height 160
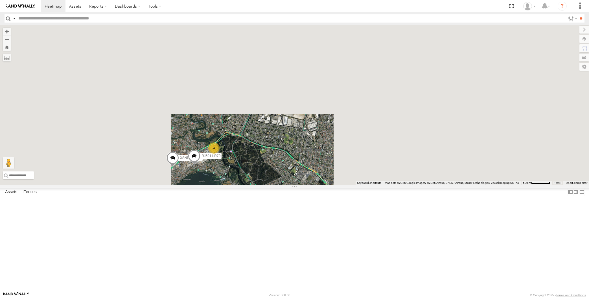
drag, startPoint x: 318, startPoint y: 221, endPoint x: 333, endPoint y: 192, distance: 32.8
click at [332, 185] on div "4 XSNDHU-R04 RJ5911-R79" at bounding box center [294, 105] width 589 height 160
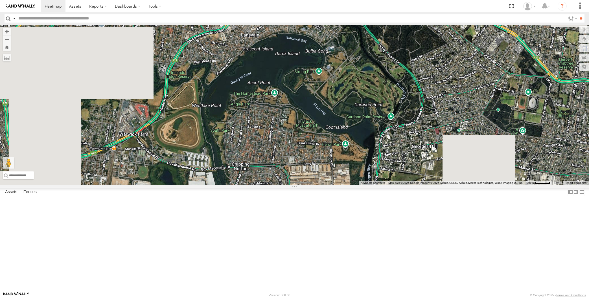
drag, startPoint x: 255, startPoint y: 102, endPoint x: 258, endPoint y: 112, distance: 10.7
click at [258, 112] on div "XSNDHU-R04 RJ5911-R79 4" at bounding box center [294, 105] width 589 height 160
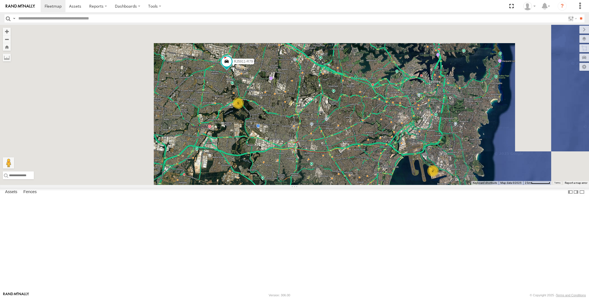
click at [326, 185] on div "RJ5911-R79 5 2" at bounding box center [294, 105] width 589 height 160
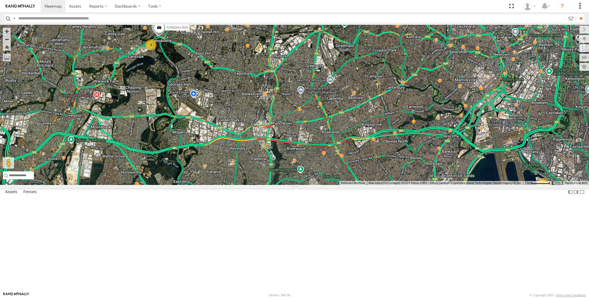
drag, startPoint x: 347, startPoint y: 216, endPoint x: 327, endPoint y: 217, distance: 19.5
click at [345, 185] on div "XP30JQ-R03 XSNDHU-R04 3 2" at bounding box center [294, 105] width 589 height 160
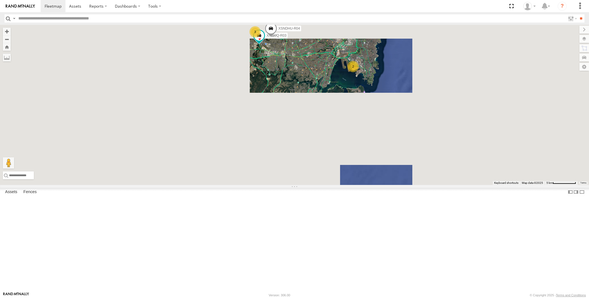
drag, startPoint x: 325, startPoint y: 122, endPoint x: 325, endPoint y: 142, distance: 20.3
click at [325, 142] on div "XP30JQ-R03 XSNDHU-R04 RJ5911-R79 3 2" at bounding box center [294, 105] width 589 height 160
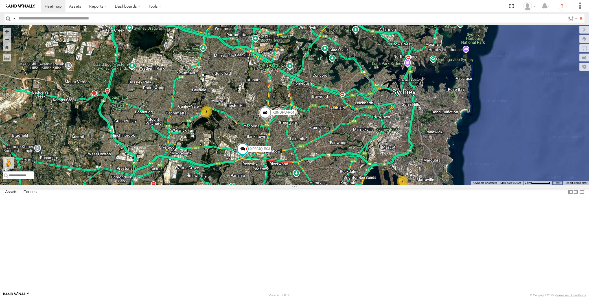
click at [381, 154] on div "XP30JQ-R03 XSNDHU-R04 3 RJ5911-R79 2" at bounding box center [294, 105] width 589 height 160
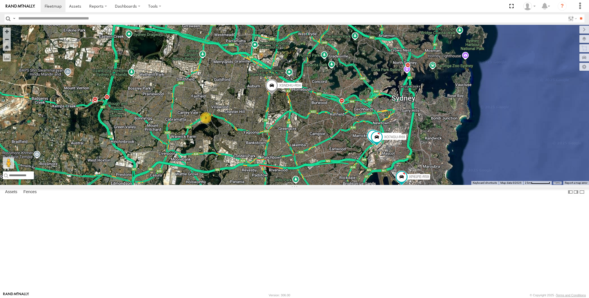
click at [132, 185] on div "XP30JQ-R03 XSNDHU-R04 3 RJ5911-R79 XP81FE-R59 XO74GU-R69" at bounding box center [294, 105] width 589 height 160
drag, startPoint x: 356, startPoint y: 229, endPoint x: 346, endPoint y: 230, distance: 10.2
click at [346, 185] on div "XP30JQ-R03 XSNDHU-R04 3 RJ5911-R79 XP81FE-R59 XO74GU-R69" at bounding box center [294, 105] width 589 height 160
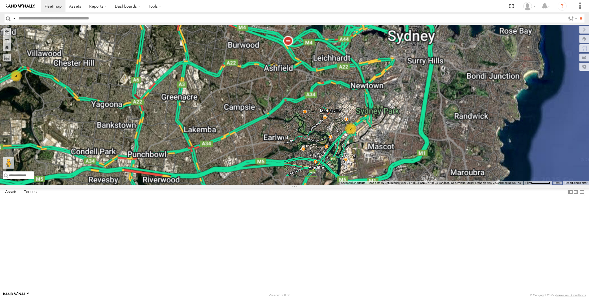
click at [364, 185] on div "XSNDHU-R04 RJ5911-R79 XP81FE-R59 2 3" at bounding box center [294, 105] width 589 height 160
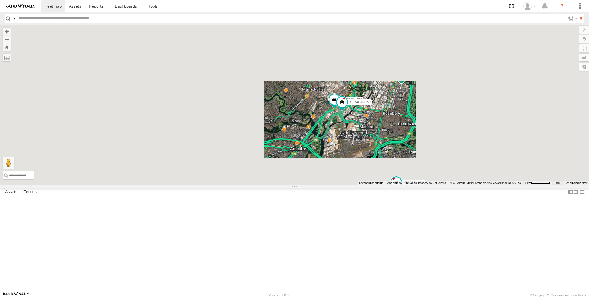
drag, startPoint x: 383, startPoint y: 207, endPoint x: 383, endPoint y: 183, distance: 24.0
click at [383, 185] on div "XSNDHU-R04 RJ5911-R79 XP81FE-R59 XP30JQ-R03 XO74GU-R69" at bounding box center [294, 105] width 589 height 160
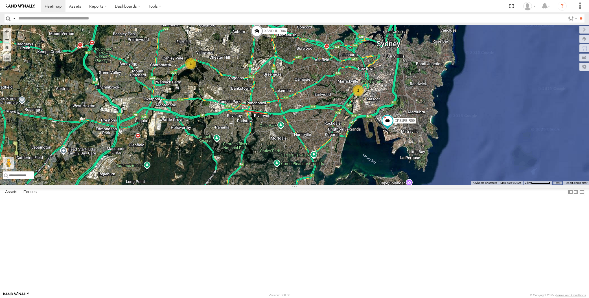
drag, startPoint x: 272, startPoint y: 191, endPoint x: 288, endPoint y: 210, distance: 24.4
click at [288, 185] on div "XSNDHU-R04 RJ5911-R79 XP81FE-R59 2 3" at bounding box center [294, 105] width 589 height 160
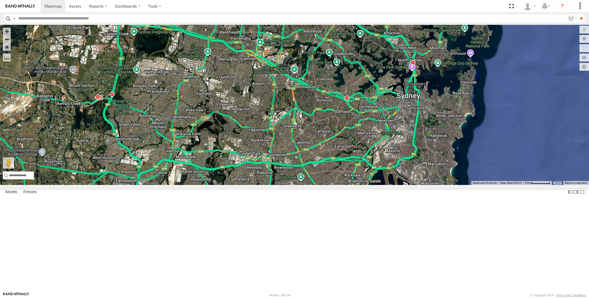
select select "**********"
click at [260, 175] on div "XSNDHU-R04 RJ5911-R79 XO74GU-R69 2 3" at bounding box center [294, 105] width 589 height 160
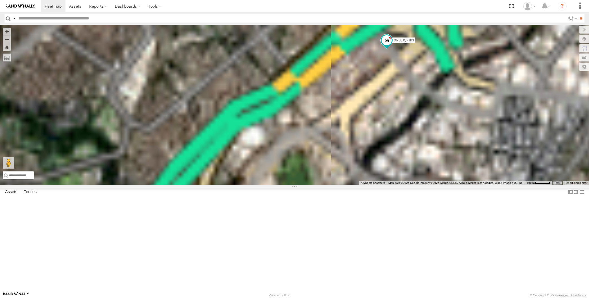
drag, startPoint x: 432, startPoint y: 129, endPoint x: 419, endPoint y: 137, distance: 15.5
click at [419, 137] on div "XSNDHU-R04 RJ5911-R79 XO74GU-R69 XP30JQ-R03 XP81FE-R59" at bounding box center [294, 105] width 589 height 160
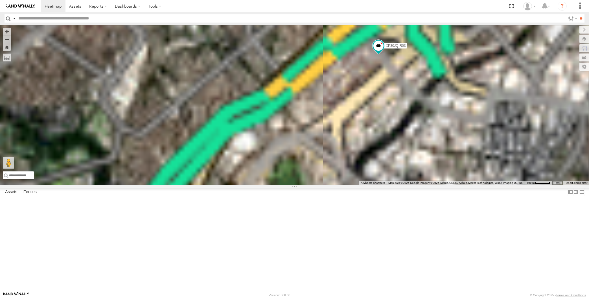
drag, startPoint x: 416, startPoint y: 163, endPoint x: 393, endPoint y: 150, distance: 27.0
click at [400, 153] on div "XSNDHU-R04 RJ5911-R79 XO74GU-R69 XP30JQ-R03 XP81FE-R59" at bounding box center [294, 105] width 589 height 160
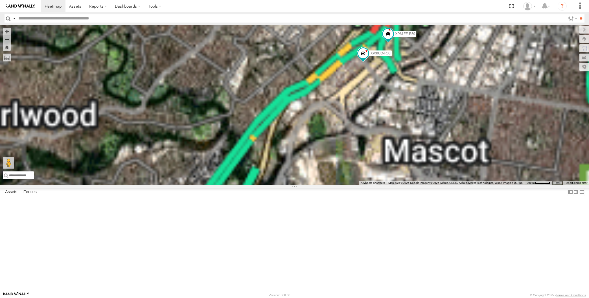
click at [385, 165] on div "XSNDHU-R04 RJ5911-R79 XO74GU-R69 XP30JQ-R03 XP81FE-R59" at bounding box center [294, 105] width 589 height 160
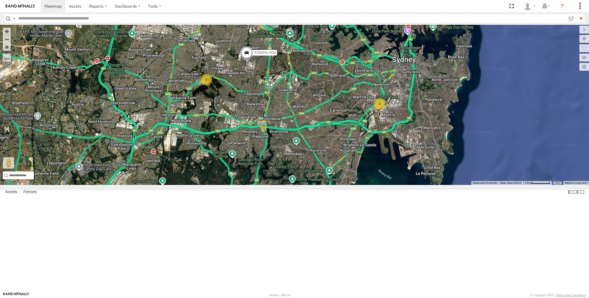
click at [151, 185] on div "XSNDHU-R04 RJ5911-R79 XO74GU-R69 2 3" at bounding box center [294, 105] width 589 height 160
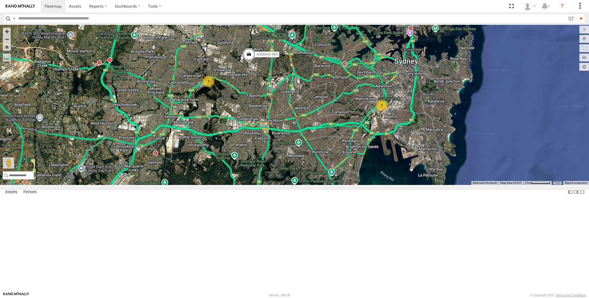
drag, startPoint x: 388, startPoint y: 239, endPoint x: 392, endPoint y: 242, distance: 4.4
click at [392, 185] on div "XSNDHU-R04 RJ5911-R79 XO74GU-R69 2 3" at bounding box center [294, 105] width 589 height 160
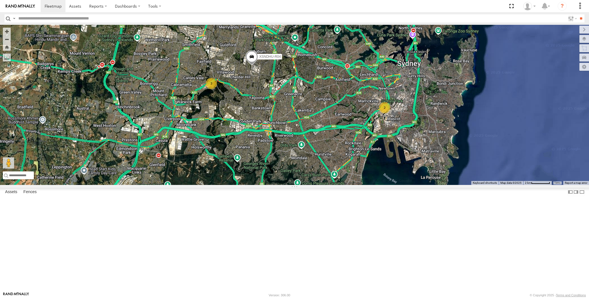
click at [323, 185] on div "XSNDHU-R04 XO74GU-R69 2 3" at bounding box center [294, 105] width 589 height 160
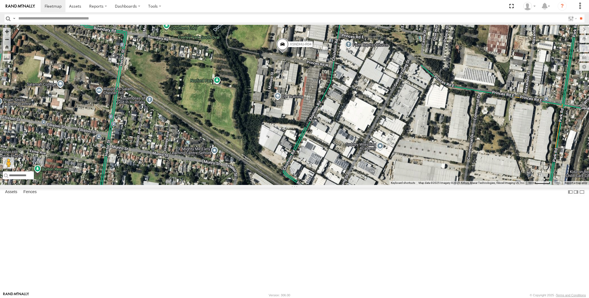
click at [117, 185] on div "XP30JQ-R03 XSNDHU-R04 XP81FE-R59 XO74GU-R69" at bounding box center [294, 105] width 589 height 160
drag, startPoint x: 398, startPoint y: 231, endPoint x: 408, endPoint y: 205, distance: 28.3
click at [407, 185] on div "XP30JQ-R03 XSNDHU-R04 XP81FE-R59 XO74GU-R69" at bounding box center [294, 105] width 589 height 160
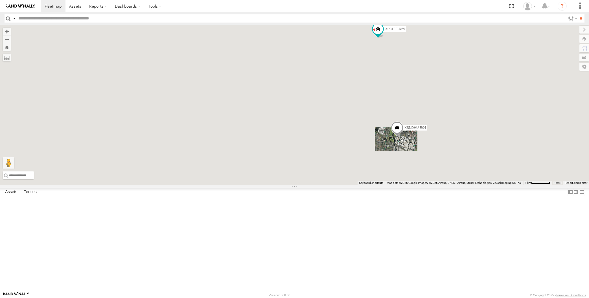
click at [395, 185] on div "XP30JQ-R03 XSNDHU-R04 XP81FE-R59 XO74GU-R69" at bounding box center [294, 105] width 589 height 160
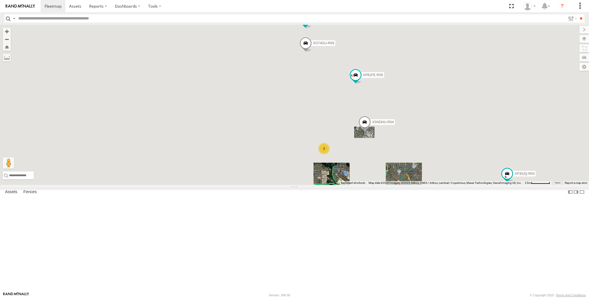
drag, startPoint x: 398, startPoint y: 221, endPoint x: 390, endPoint y: 218, distance: 9.3
click at [395, 185] on div "XP30JQ-R03 XSNDHU-R04 XP81FE-R59 XO74GU-R69 3 RJ5911-R79" at bounding box center [294, 105] width 589 height 160
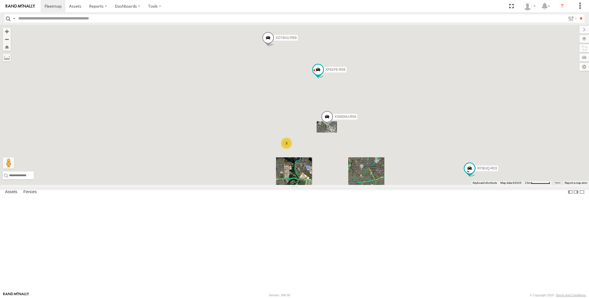
drag, startPoint x: 382, startPoint y: 229, endPoint x: 351, endPoint y: 229, distance: 31.6
click at [354, 185] on div "XP30JQ-R03 XSNDHU-R04 XP81FE-R59 XO74GU-R69 3 RJ5911-R79" at bounding box center [294, 105] width 589 height 160
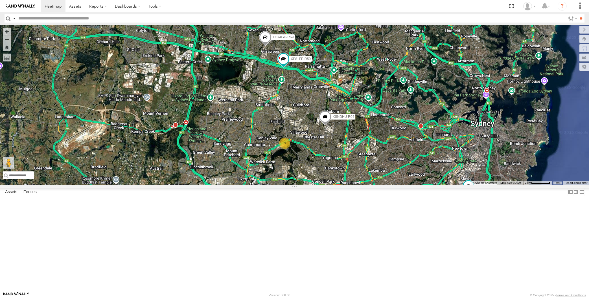
drag, startPoint x: 372, startPoint y: 215, endPoint x: 361, endPoint y: 224, distance: 14.2
click at [361, 185] on div "XP30JQ-R03 XSNDHU-R04 RJ5911-R79 XP81FE-R59 XO74GU-R69 3" at bounding box center [294, 105] width 589 height 160
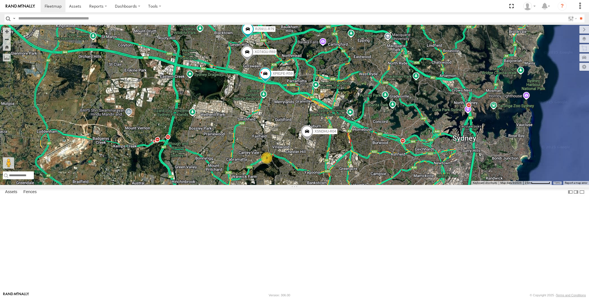
click at [133, 183] on div "XP30JQ-R03 XSNDHU-R04 RJ5911-R79 XP81FE-R59 XO74GU-R69 3" at bounding box center [294, 105] width 589 height 160
